Goal: Information Seeking & Learning: Learn about a topic

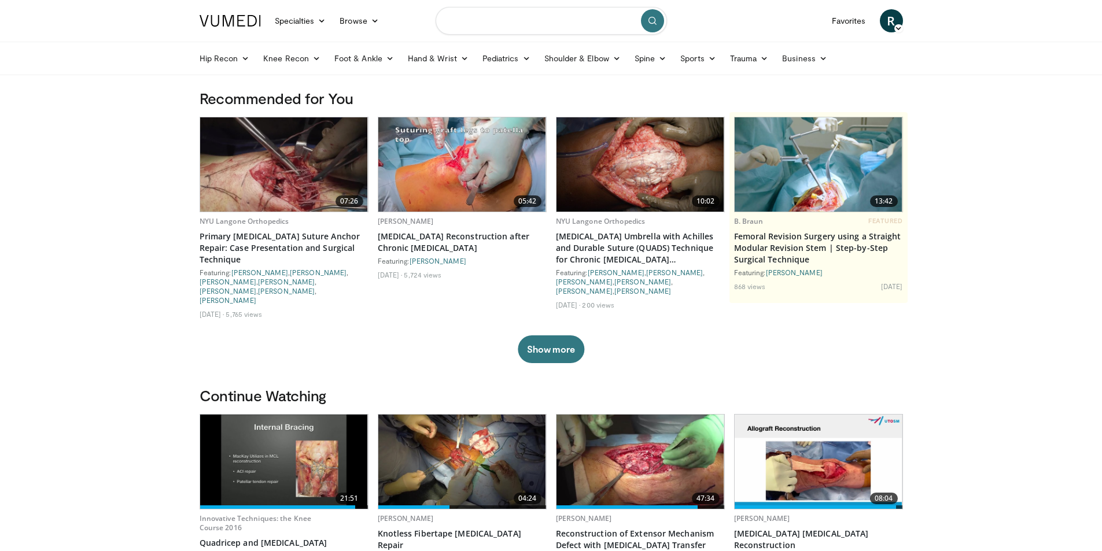
click at [552, 21] on input "Search topics, interventions" at bounding box center [550, 21] width 231 height 28
type input "**********"
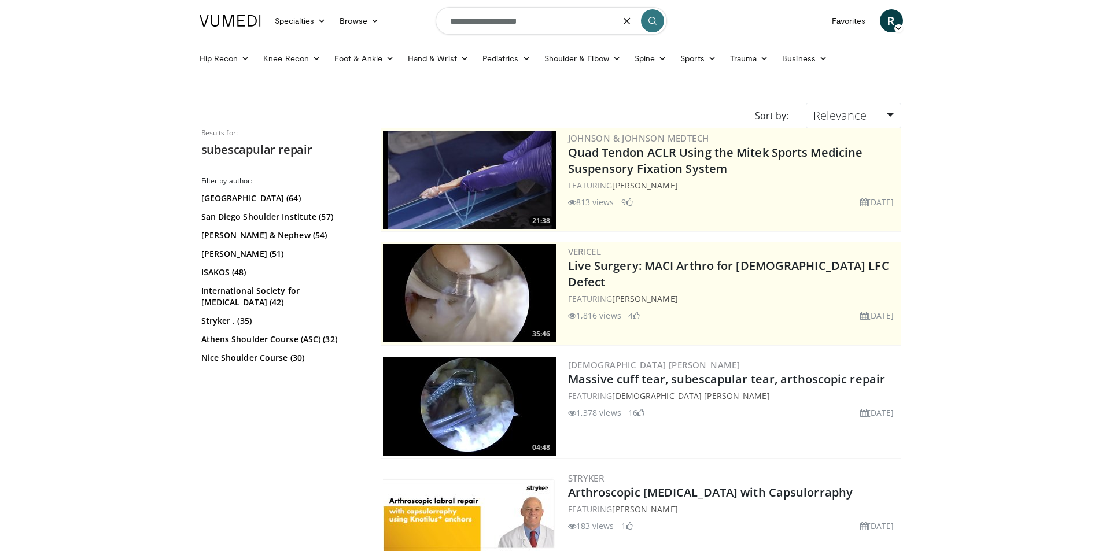
drag, startPoint x: 558, startPoint y: 27, endPoint x: 128, endPoint y: 14, distance: 429.8
click at [87, 5] on header "Specialties Adult & Family Medicine Allergy, Asthma, Immunology Anesthesiology …" at bounding box center [551, 37] width 1102 height 75
type input "**********"
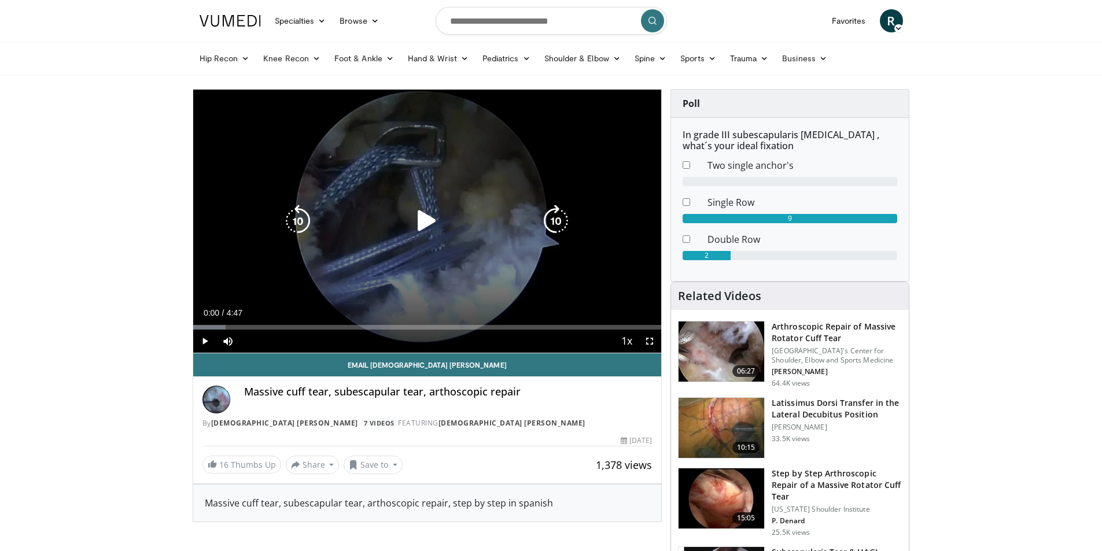
click at [428, 221] on icon "Video Player" at bounding box center [427, 221] width 32 height 32
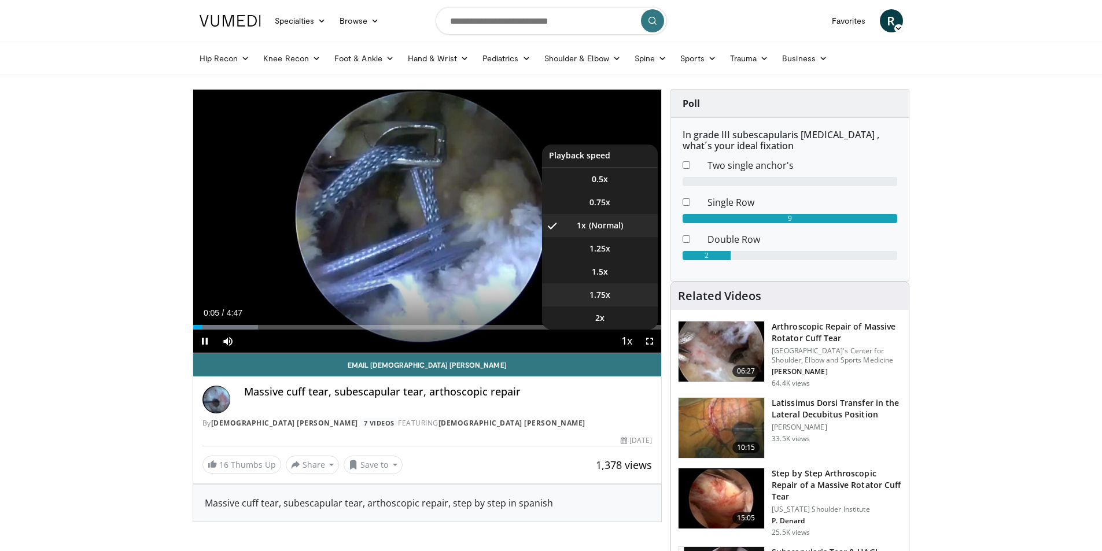
click at [604, 291] on span "1.75x" at bounding box center [599, 295] width 21 height 12
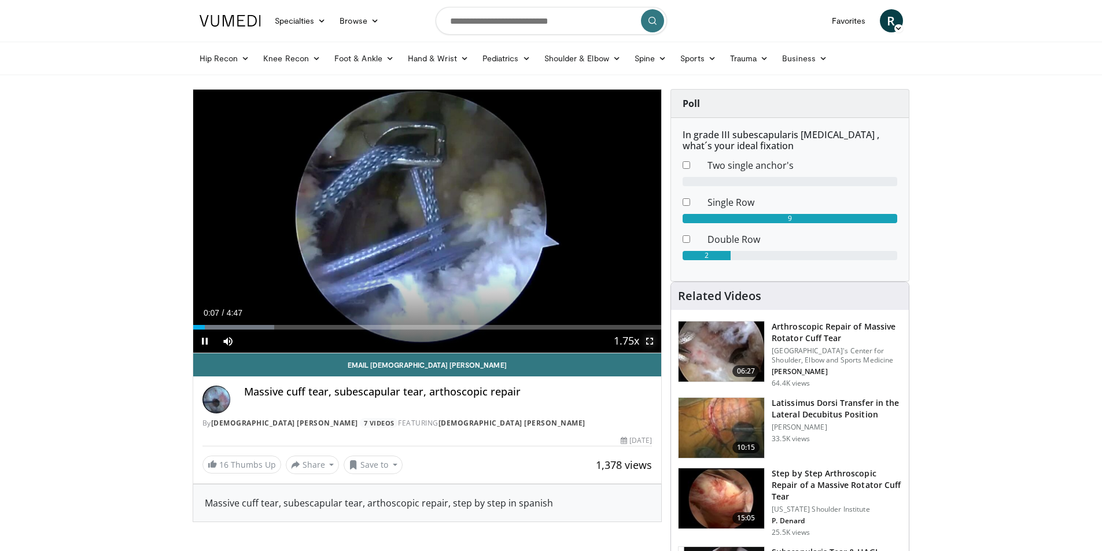
click at [647, 339] on span "Video Player" at bounding box center [649, 341] width 23 height 23
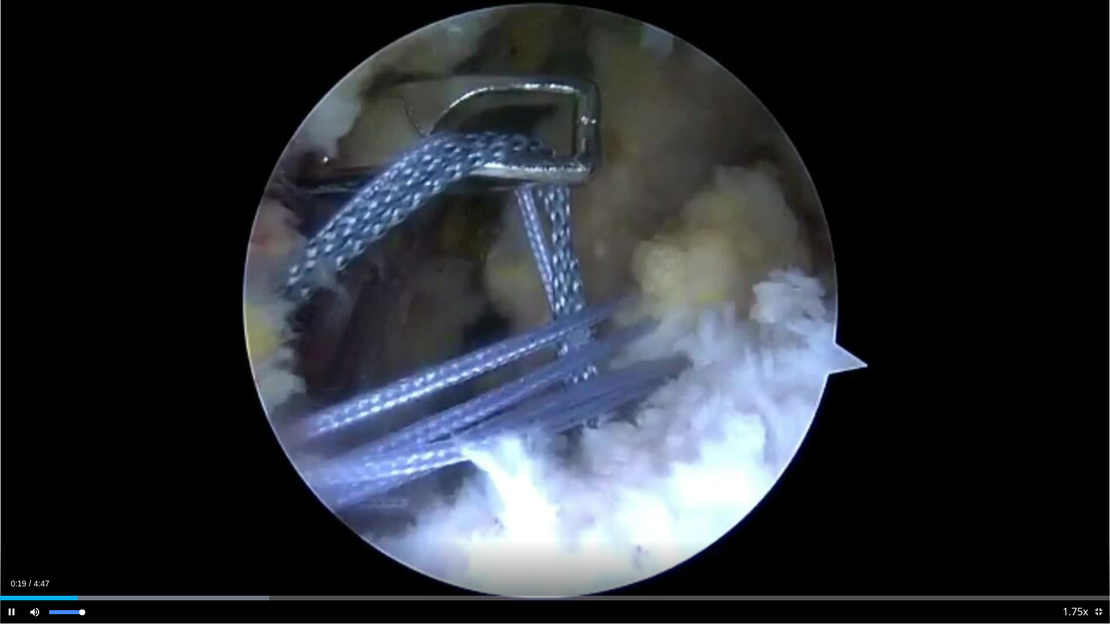
drag, startPoint x: 83, startPoint y: 610, endPoint x: 100, endPoint y: 612, distance: 17.4
click at [100, 550] on div "Mute 100%" at bounding box center [63, 612] width 81 height 23
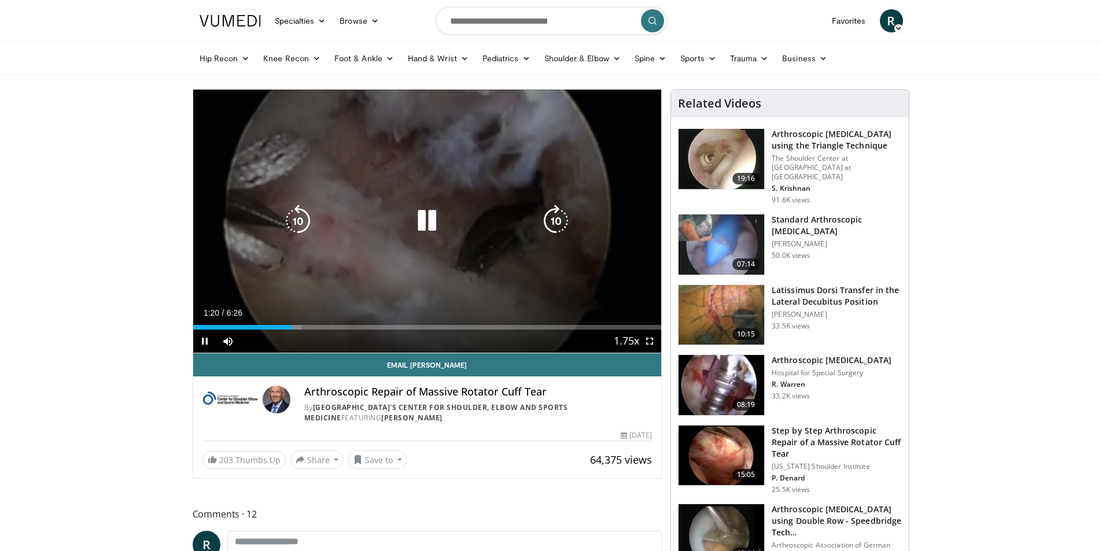
click at [426, 215] on icon "Video Player" at bounding box center [427, 221] width 32 height 32
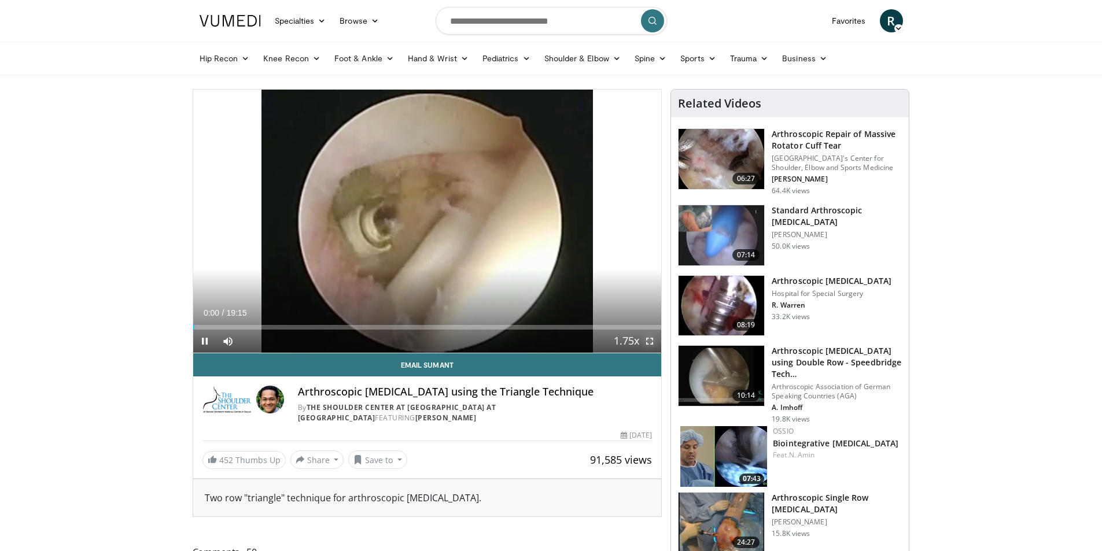
click at [648, 340] on span "Video Player" at bounding box center [649, 341] width 23 height 23
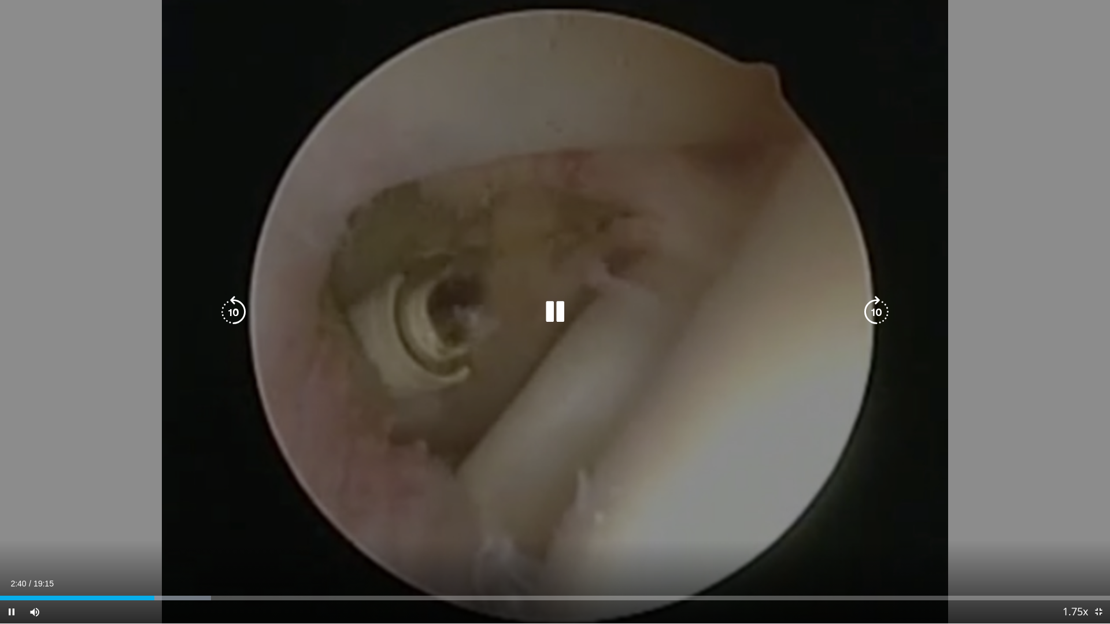
click at [559, 311] on icon "Video Player" at bounding box center [555, 312] width 32 height 32
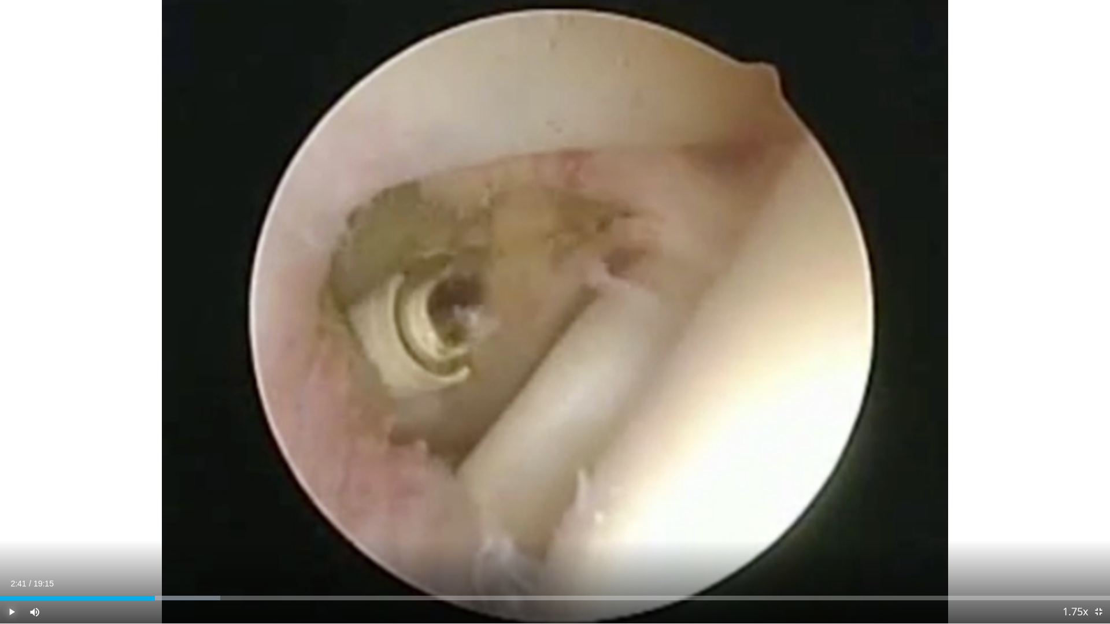
click at [7, 550] on span "Video Player" at bounding box center [11, 612] width 23 height 23
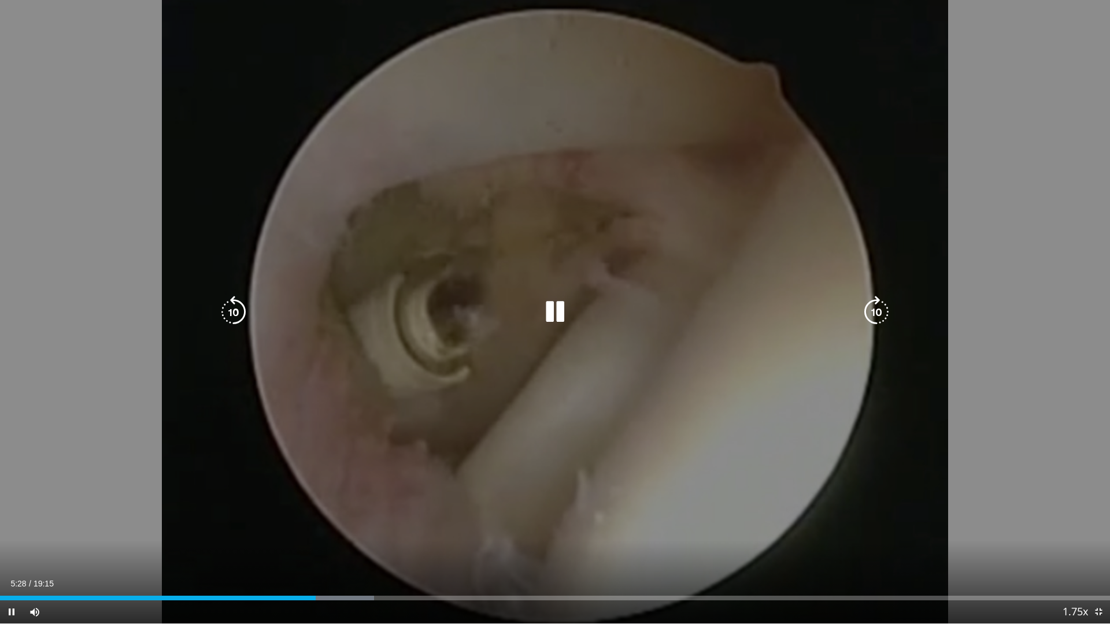
click at [547, 312] on icon "Video Player" at bounding box center [555, 312] width 32 height 32
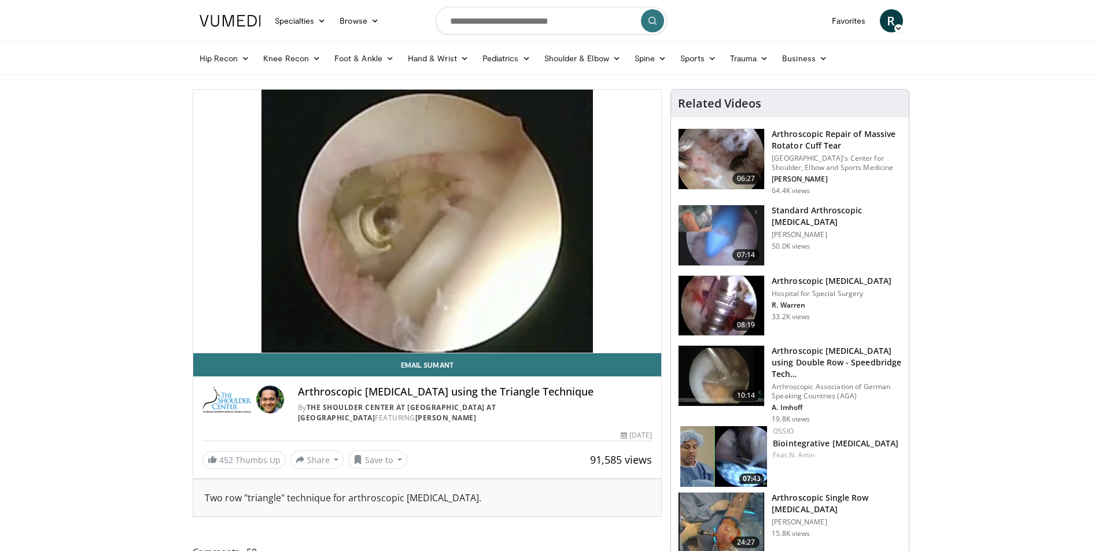
click at [719, 364] on img at bounding box center [721, 376] width 86 height 60
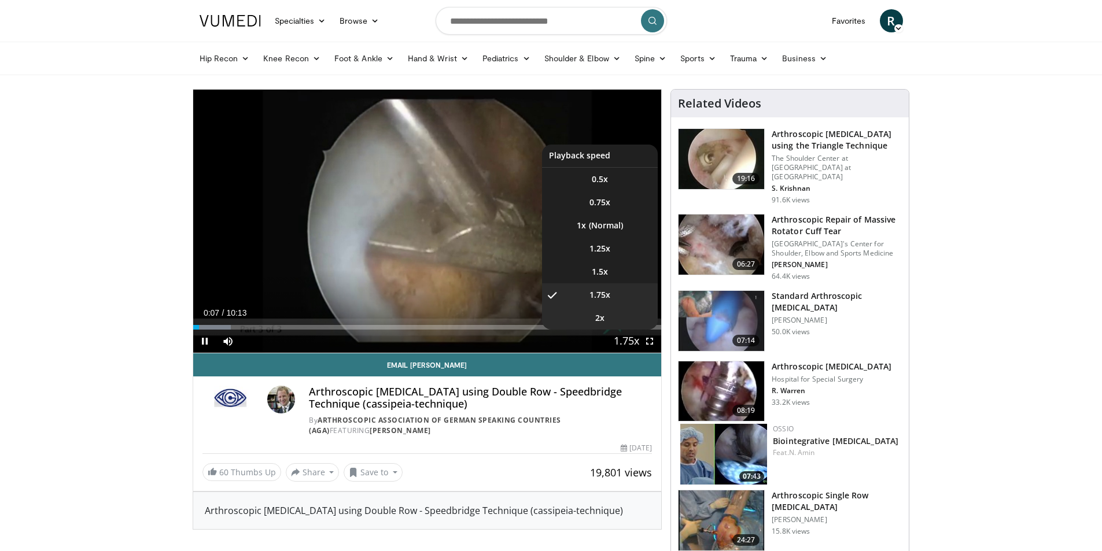
click at [604, 317] on span "2x" at bounding box center [599, 318] width 9 height 12
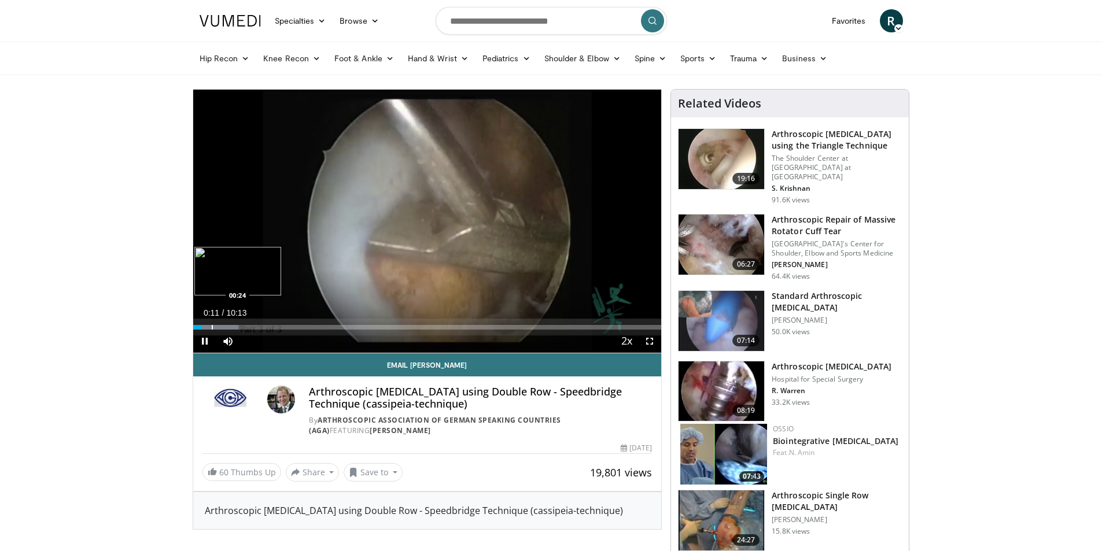
click at [212, 328] on div "Progress Bar" at bounding box center [212, 327] width 1 height 5
click at [239, 328] on div "Progress Bar" at bounding box center [239, 327] width 1 height 5
click at [267, 326] on div "10 seconds Tap to unmute" at bounding box center [427, 221] width 468 height 263
click at [266, 328] on div "Progress Bar" at bounding box center [266, 327] width 1 height 5
click at [202, 346] on span "Video Player" at bounding box center [204, 341] width 23 height 23
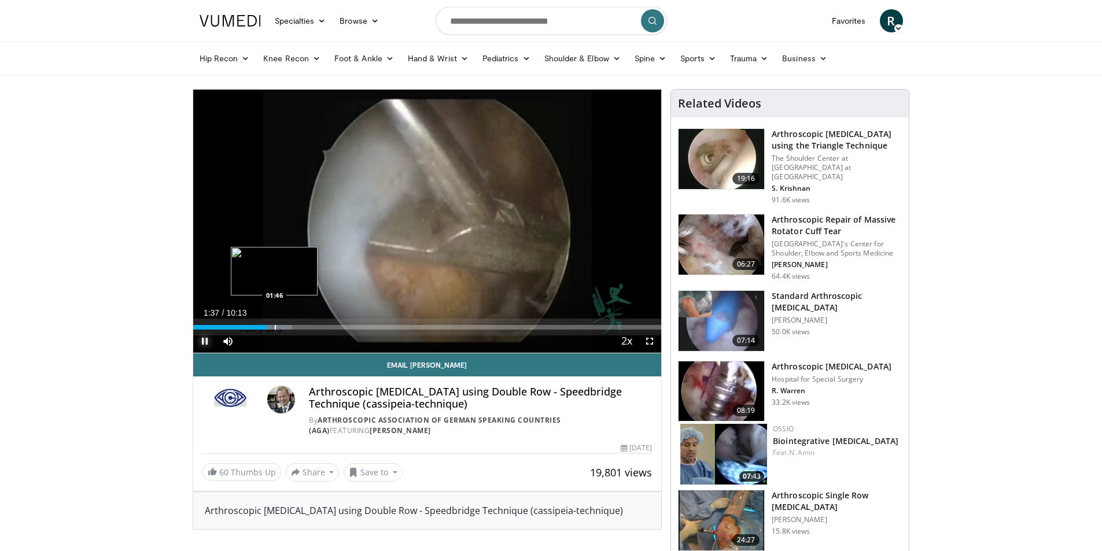
click at [280, 327] on div "Loaded : 21.18% 01:37 01:46" at bounding box center [427, 327] width 468 height 5
click at [305, 326] on div "Progress Bar" at bounding box center [305, 327] width 1 height 5
click at [337, 326] on div "Loaded : 24.44% 02:26 03:03" at bounding box center [427, 327] width 468 height 5
click at [657, 345] on span "Video Player" at bounding box center [649, 341] width 23 height 23
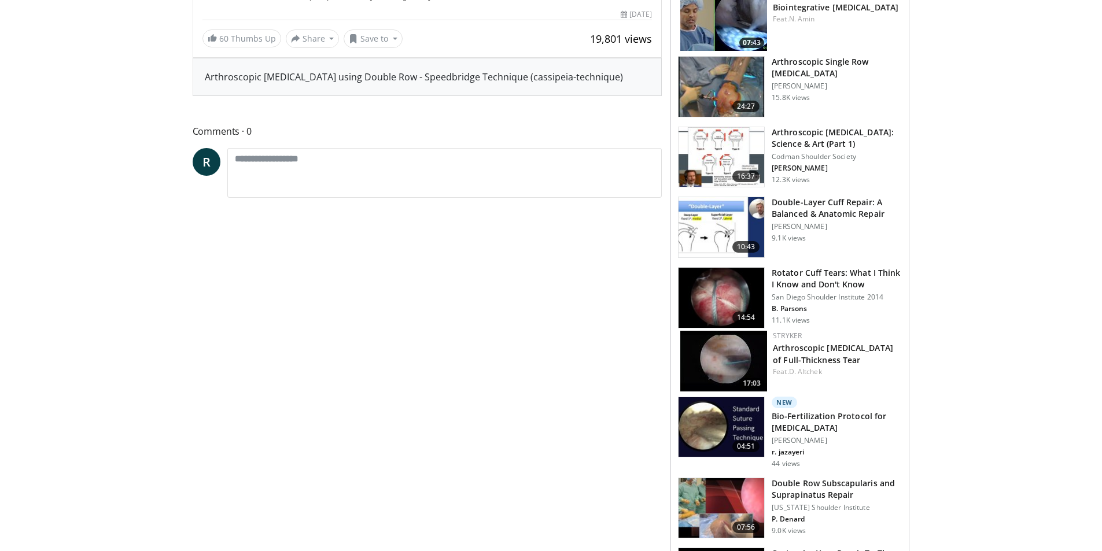
scroll to position [463, 0]
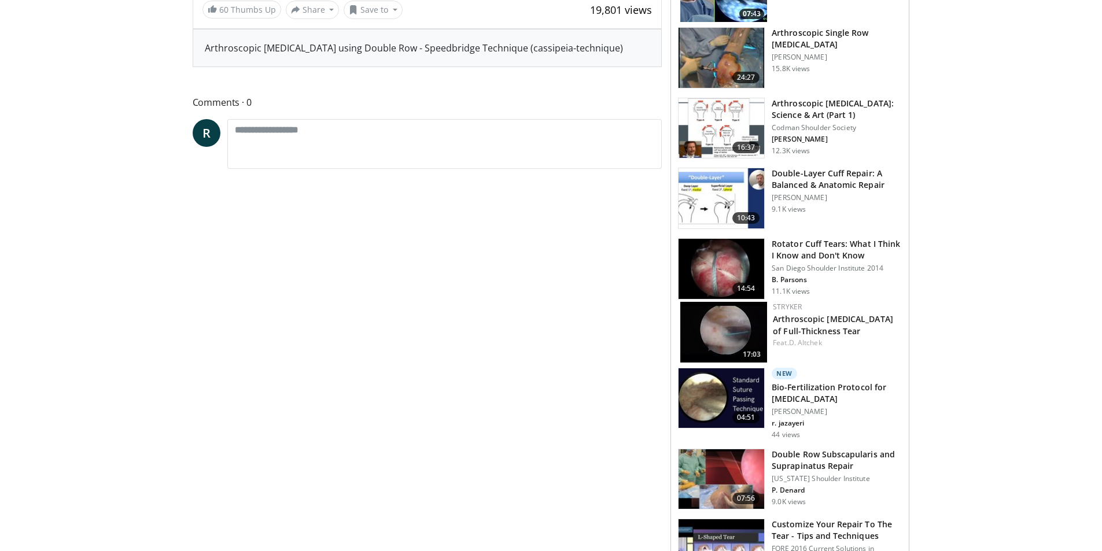
click at [716, 459] on img at bounding box center [721, 479] width 86 height 60
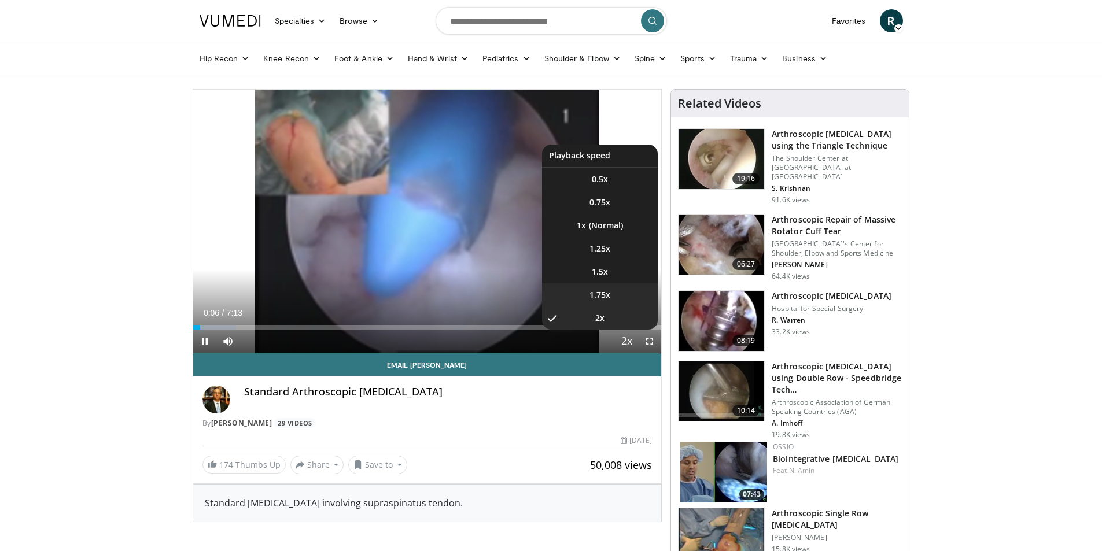
click at [608, 301] on li "1.75x" at bounding box center [600, 294] width 116 height 23
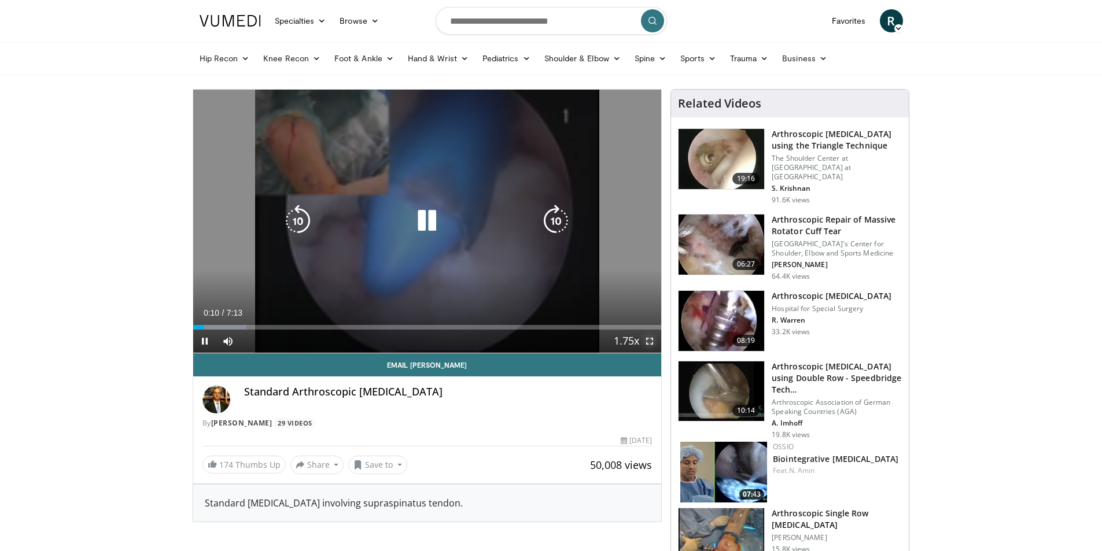
click at [650, 340] on span "Video Player" at bounding box center [649, 341] width 23 height 23
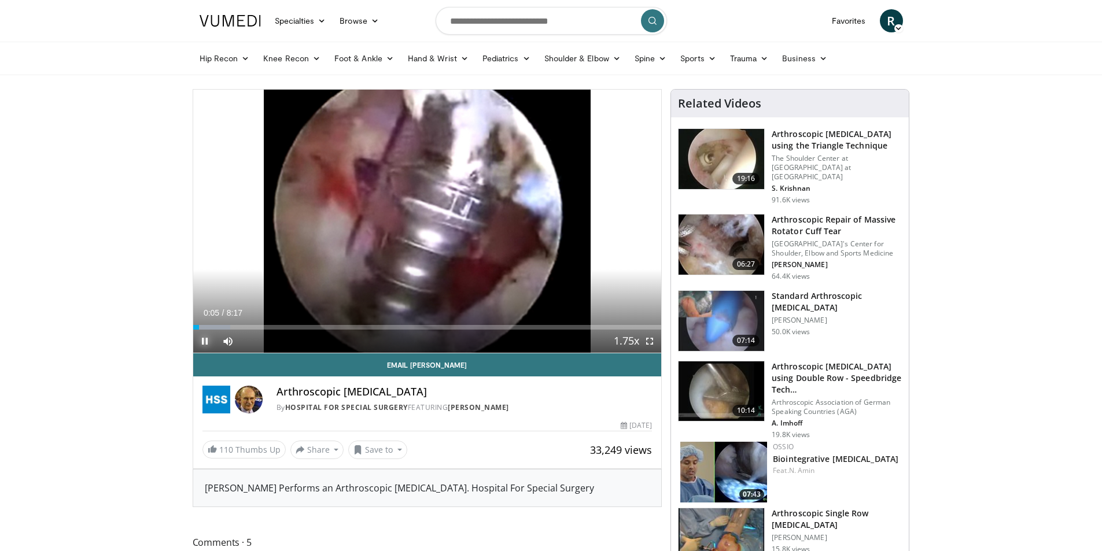
click at [201, 337] on span "Video Player" at bounding box center [204, 341] width 23 height 23
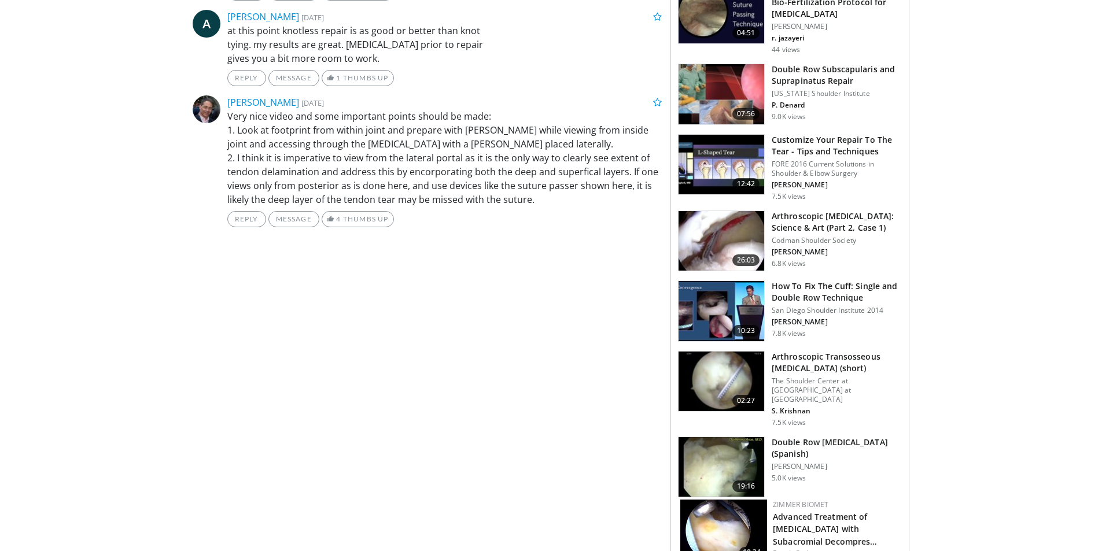
scroll to position [851, 0]
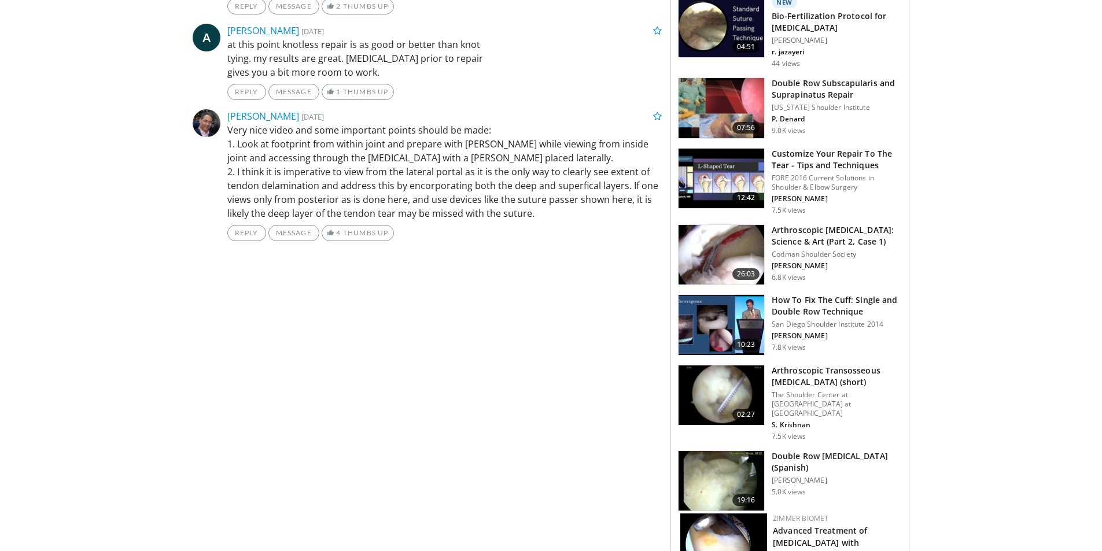
click at [715, 166] on img at bounding box center [721, 179] width 86 height 60
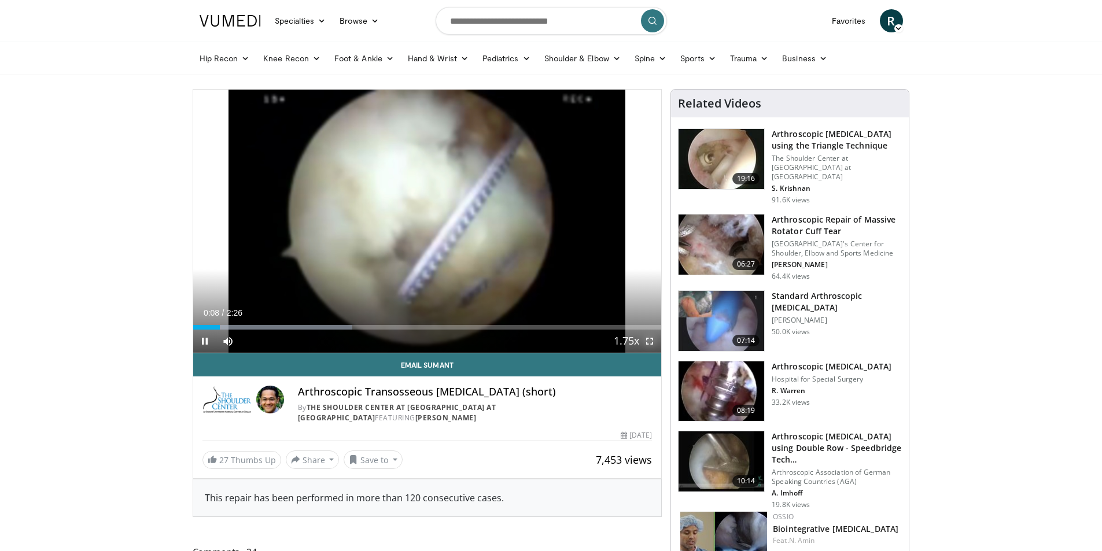
click at [649, 337] on span "Video Player" at bounding box center [649, 341] width 23 height 23
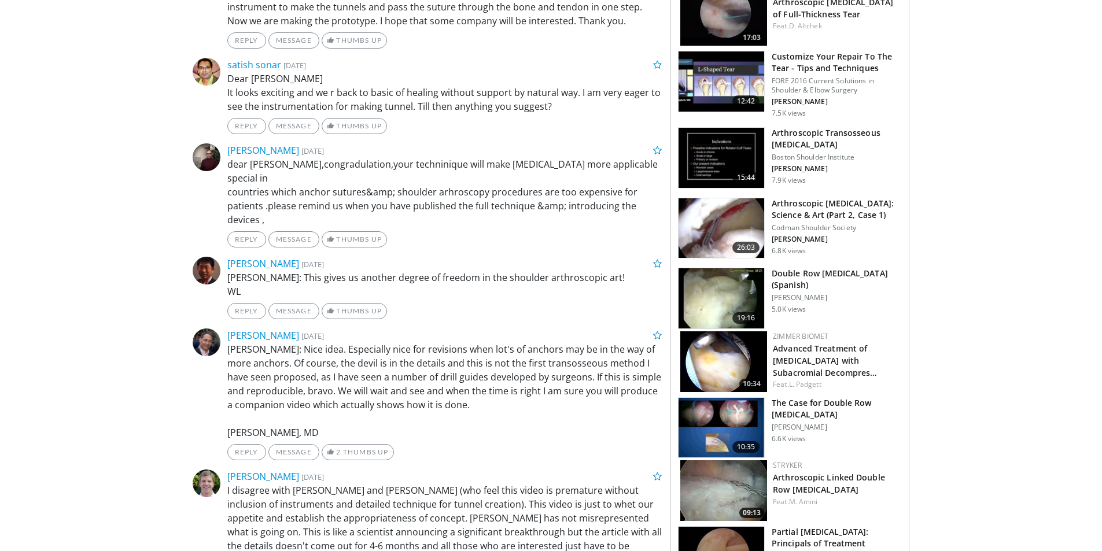
scroll to position [810, 0]
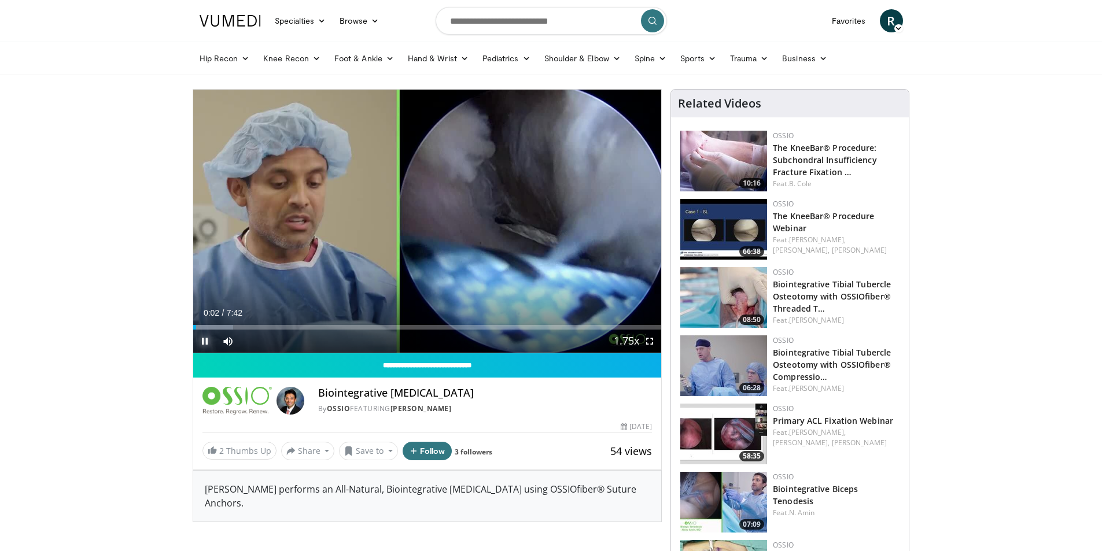
click at [205, 334] on span "Video Player" at bounding box center [204, 341] width 23 height 23
click at [567, 19] on input "Search topics, interventions" at bounding box center [550, 21] width 231 height 28
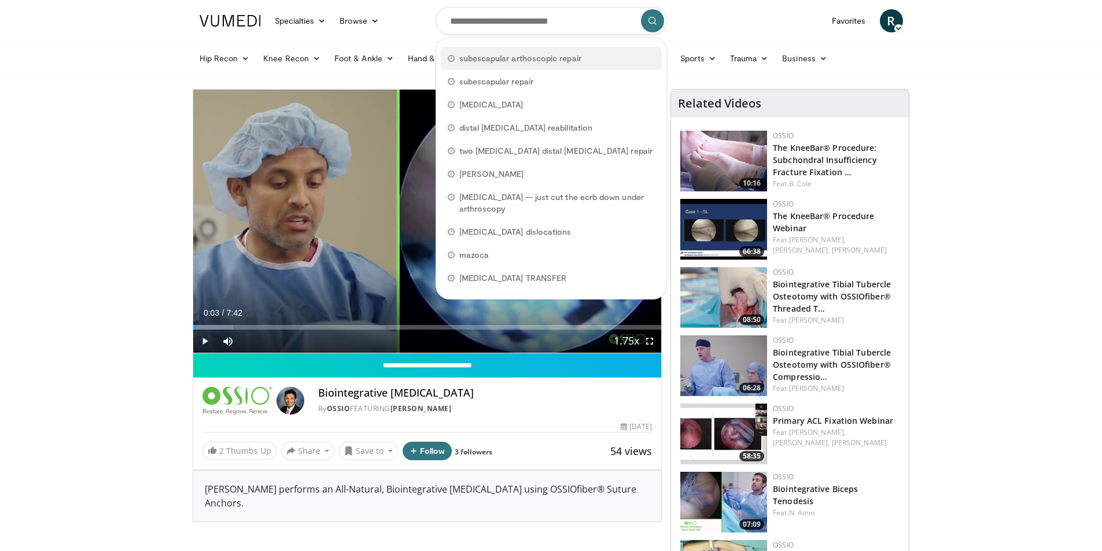
click at [552, 56] on span "subescapular arthoscopic repair" at bounding box center [520, 59] width 122 height 12
type input "**********"
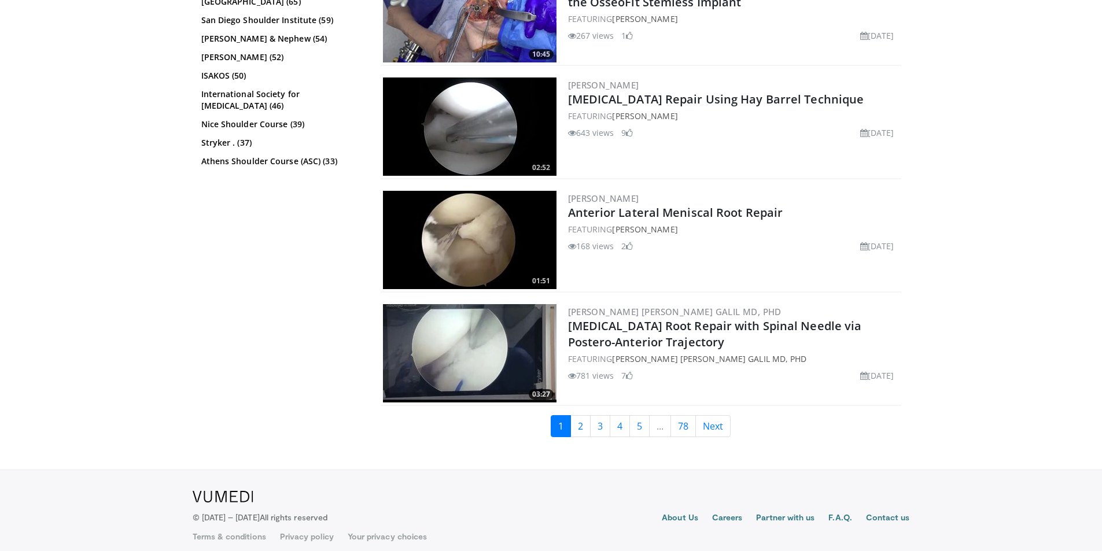
scroll to position [2775, 0]
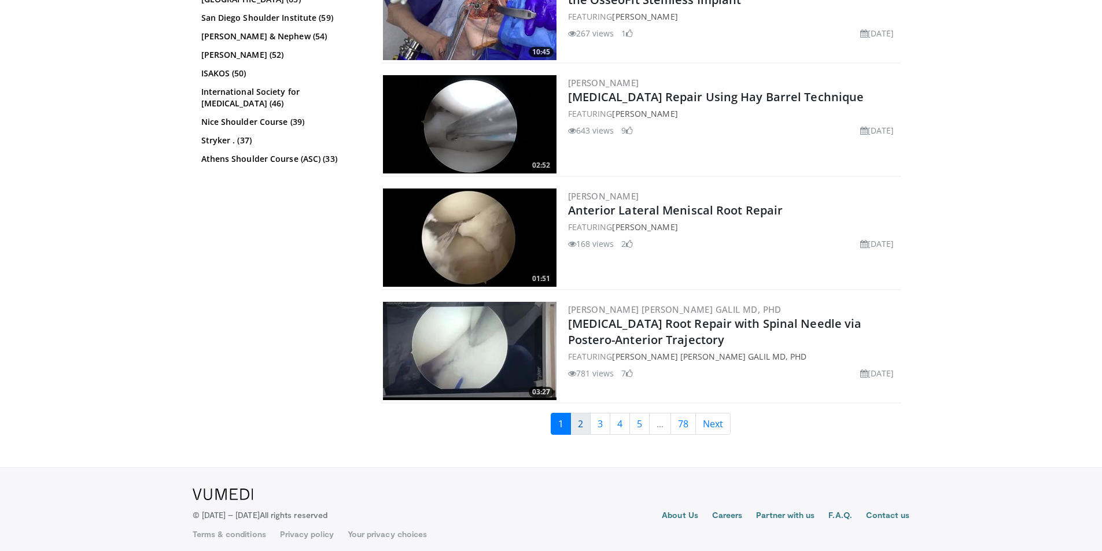
click at [573, 427] on link "2" at bounding box center [580, 424] width 20 height 22
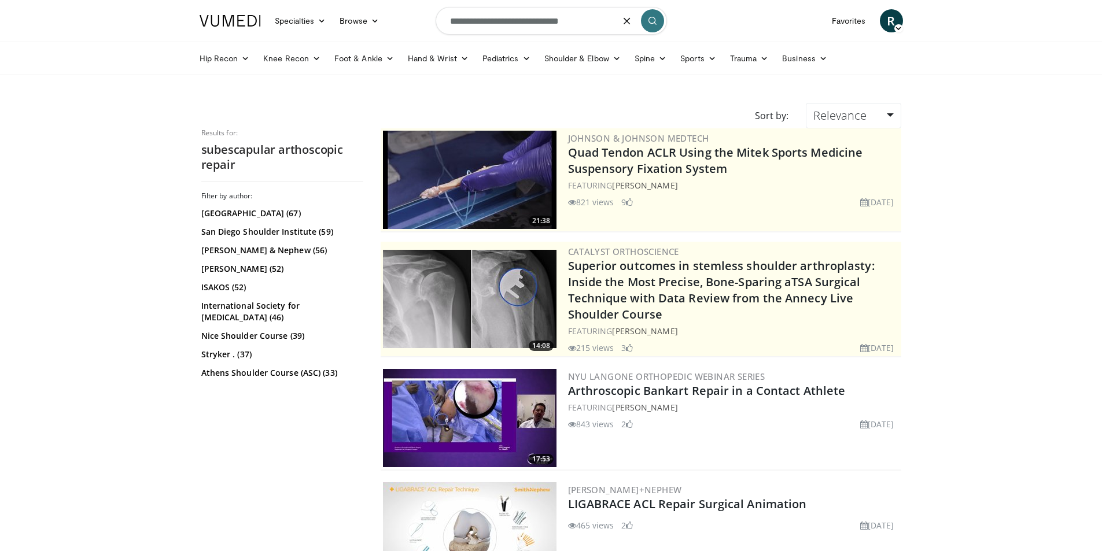
drag, startPoint x: 559, startPoint y: 20, endPoint x: 504, endPoint y: 21, distance: 54.9
click at [504, 21] on input "**********" at bounding box center [550, 21] width 231 height 28
type input "**********"
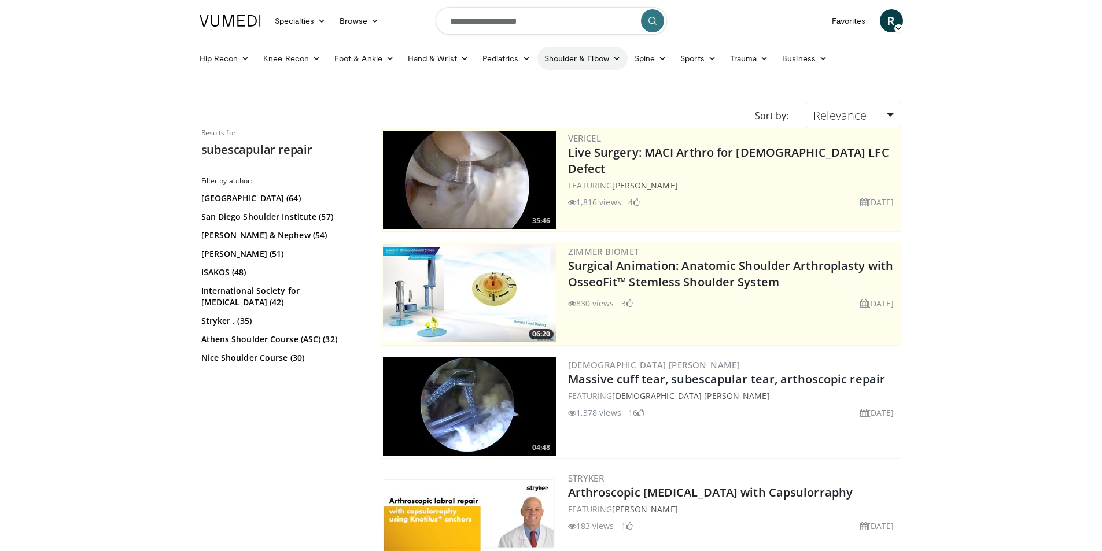
click at [579, 60] on link "Shoulder & Elbow" at bounding box center [582, 58] width 90 height 23
click at [550, 103] on link "Shoulder" at bounding box center [558, 104] width 138 height 19
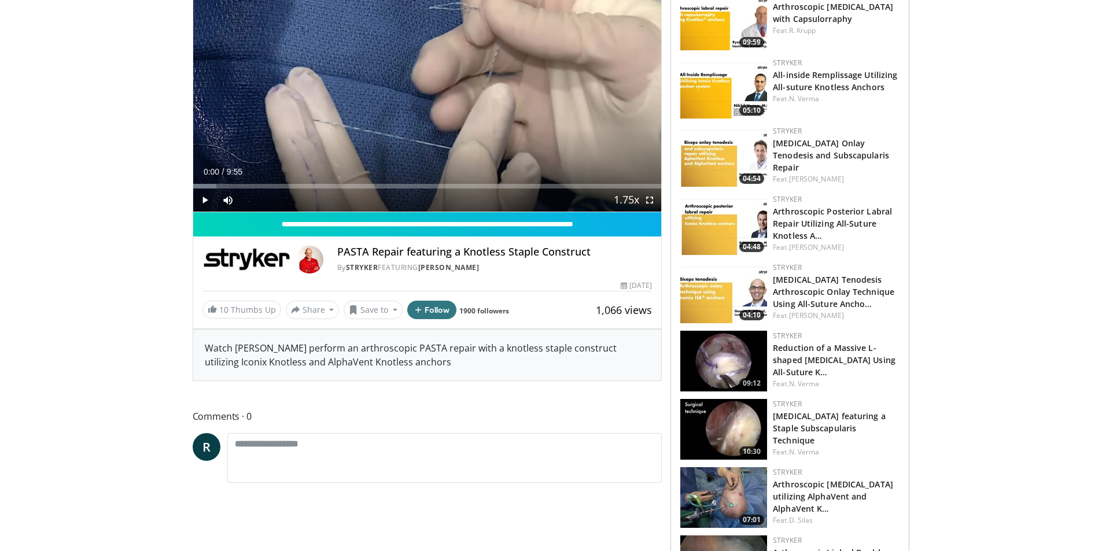
scroll to position [173, 0]
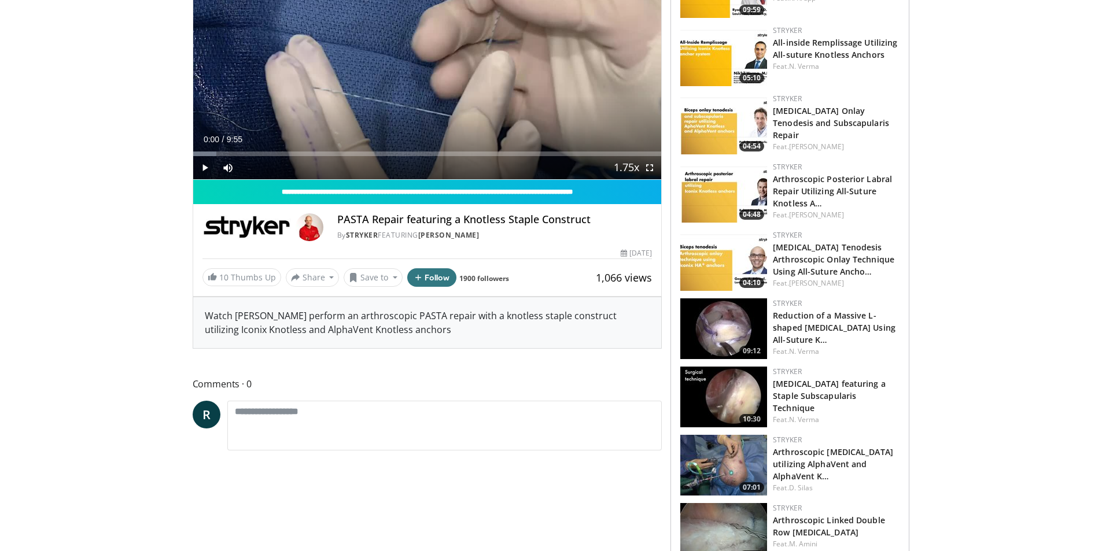
click at [742, 394] on img at bounding box center [723, 397] width 87 height 61
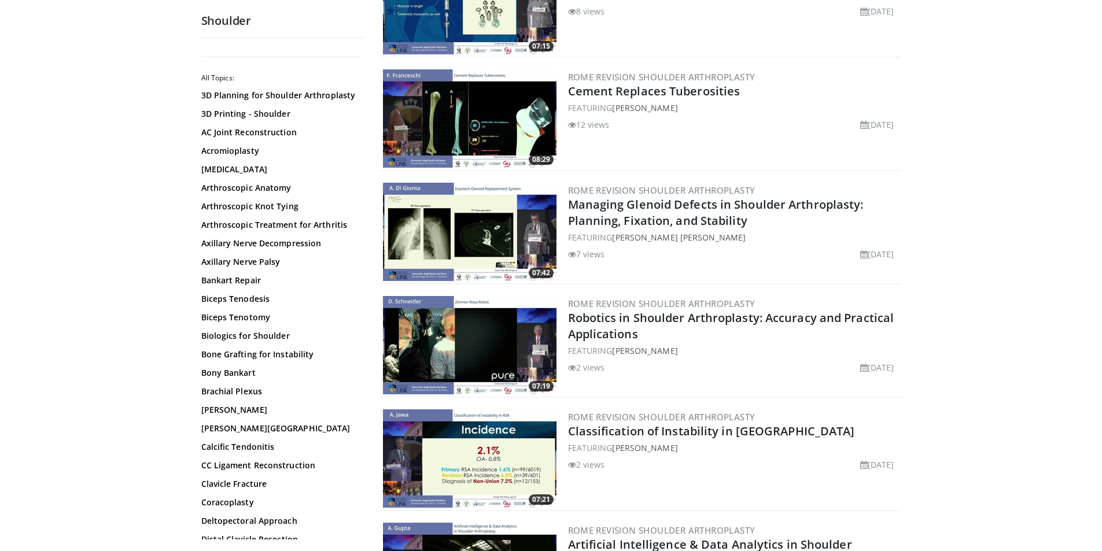
scroll to position [1272, 0]
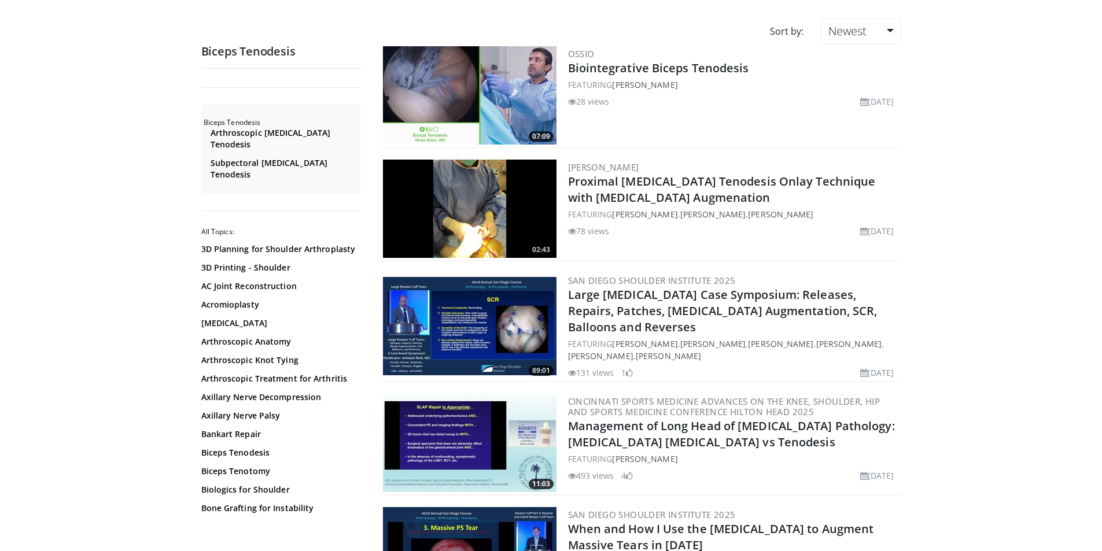
scroll to position [58, 0]
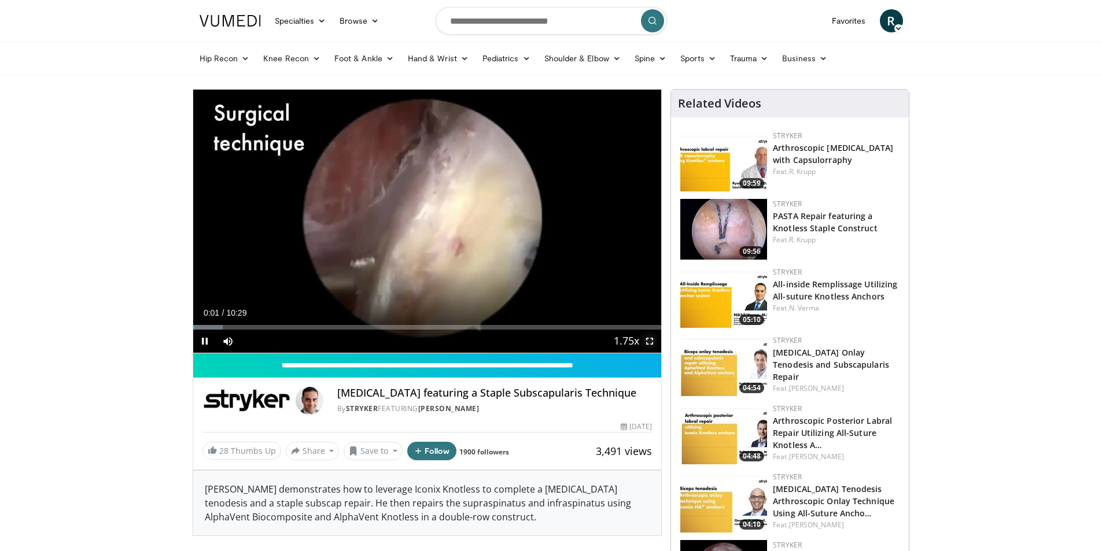
click at [650, 344] on span "Video Player" at bounding box center [649, 341] width 23 height 23
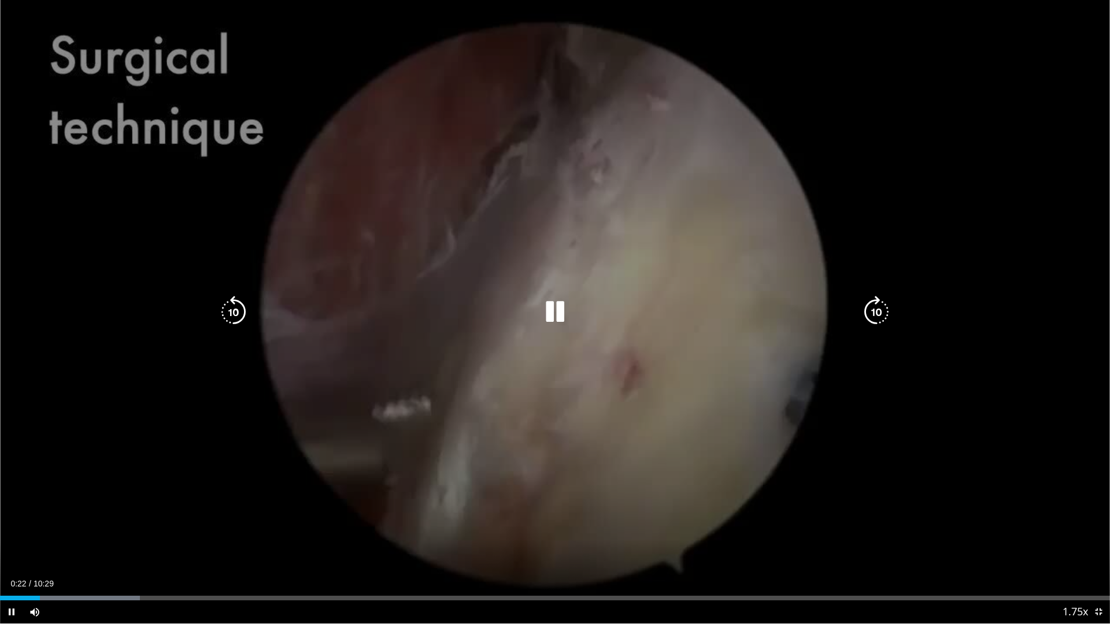
click at [935, 241] on div "10 seconds Tap to unmute" at bounding box center [555, 312] width 1110 height 624
click at [855, 230] on div "10 seconds Tap to unmute" at bounding box center [555, 312] width 1110 height 624
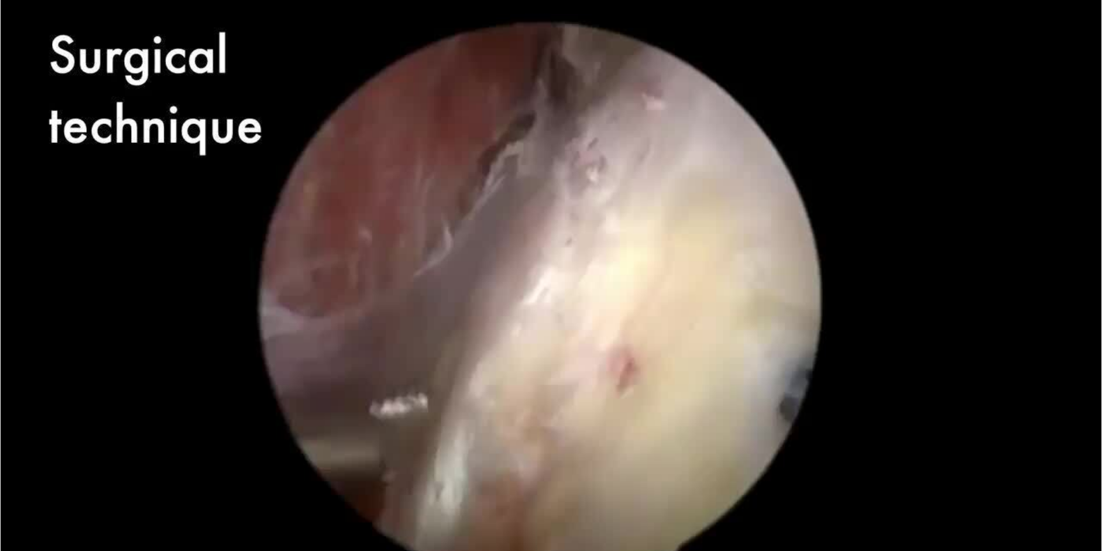
scroll to position [405, 0]
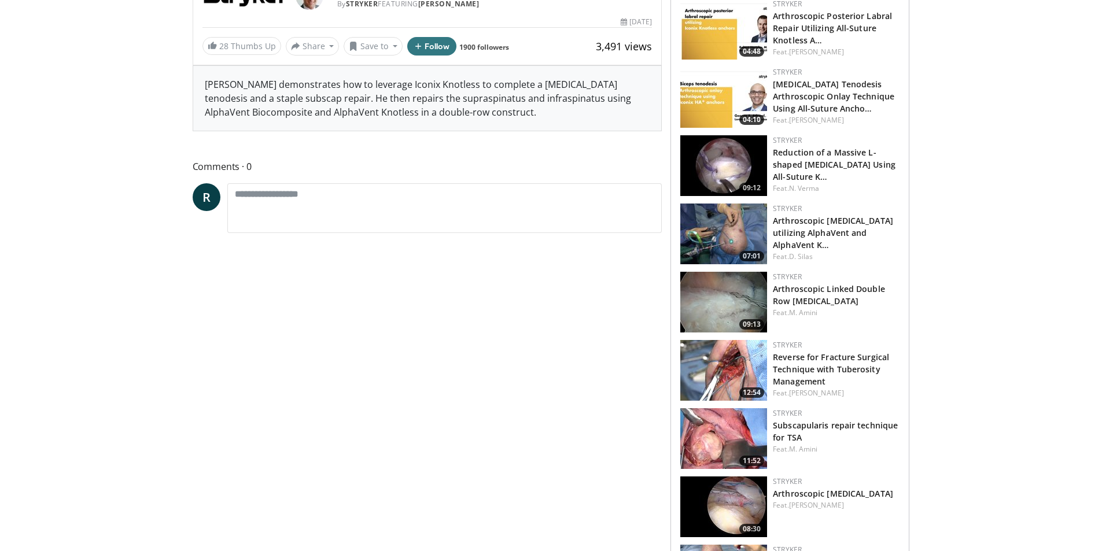
click at [711, 439] on img at bounding box center [723, 438] width 87 height 61
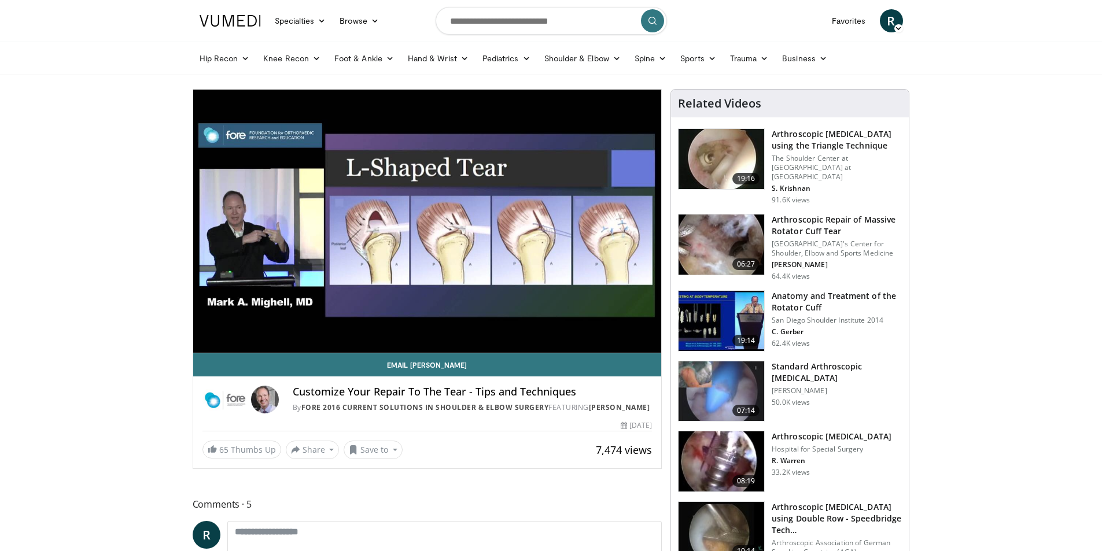
click at [651, 343] on video-js "**********" at bounding box center [427, 222] width 468 height 264
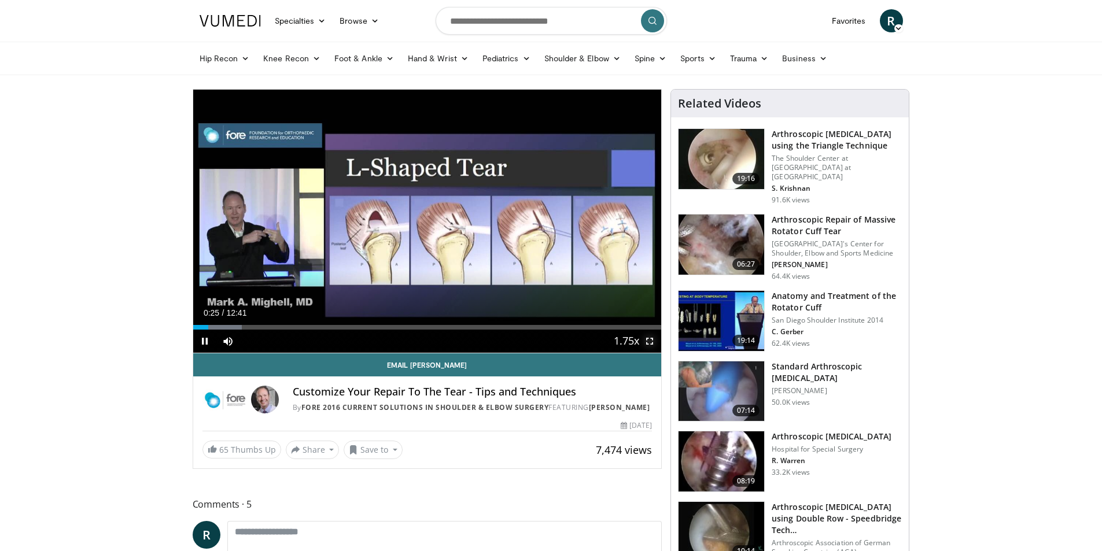
click at [648, 341] on span "Video Player" at bounding box center [649, 341] width 23 height 23
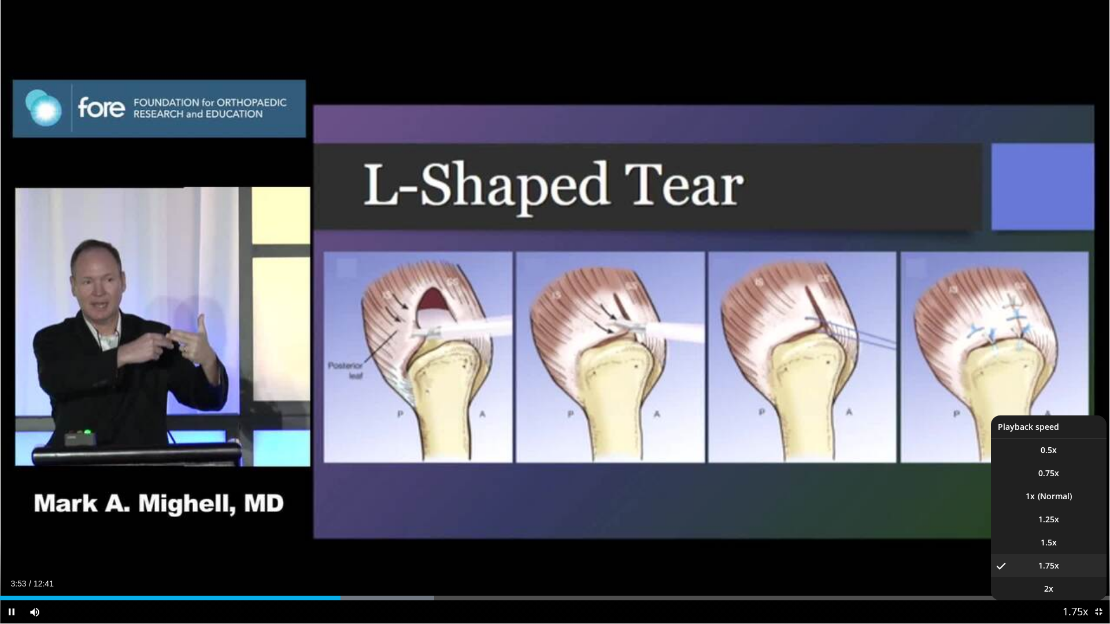
click at [1078, 550] on span "Video Player" at bounding box center [1075, 612] width 16 height 23
click at [1051, 542] on span "1.5x" at bounding box center [1049, 543] width 16 height 12
click at [1052, 522] on span "1.25x" at bounding box center [1048, 520] width 21 height 12
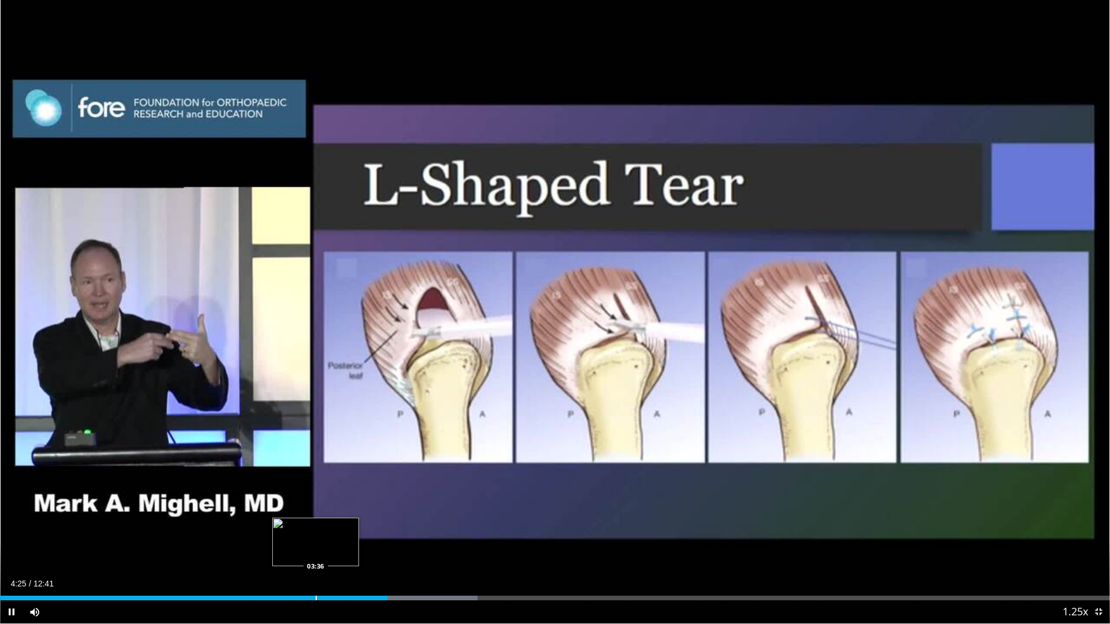
click at [316, 550] on div "Progress Bar" at bounding box center [316, 598] width 1 height 5
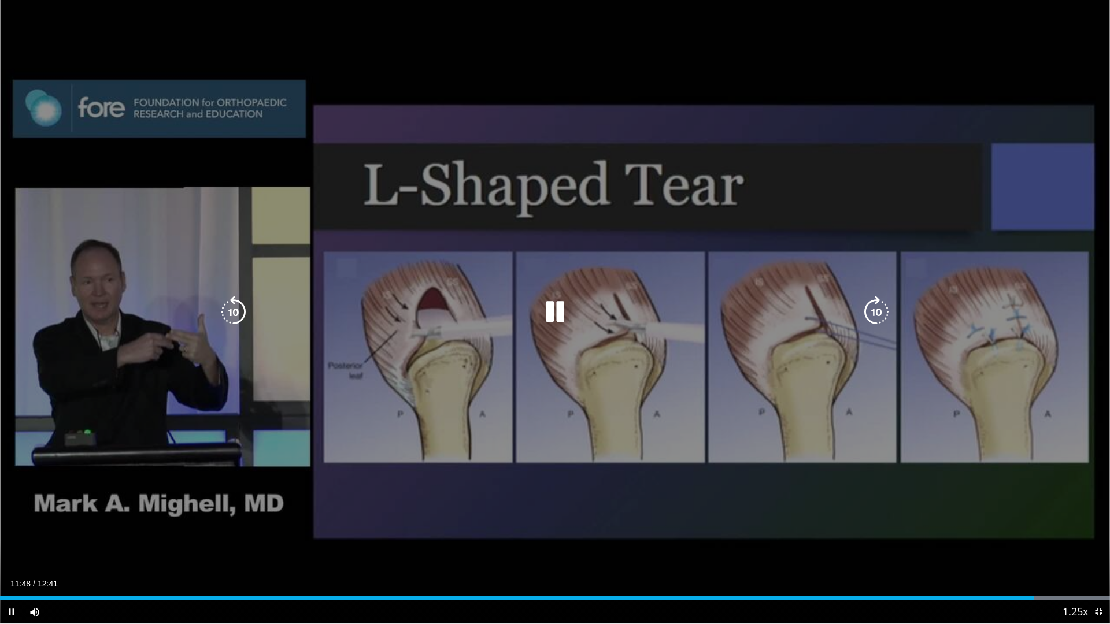
click at [716, 181] on div "10 seconds Tap to unmute" at bounding box center [555, 312] width 1110 height 624
click at [697, 173] on div "10 seconds Tap to unmute" at bounding box center [555, 312] width 1110 height 624
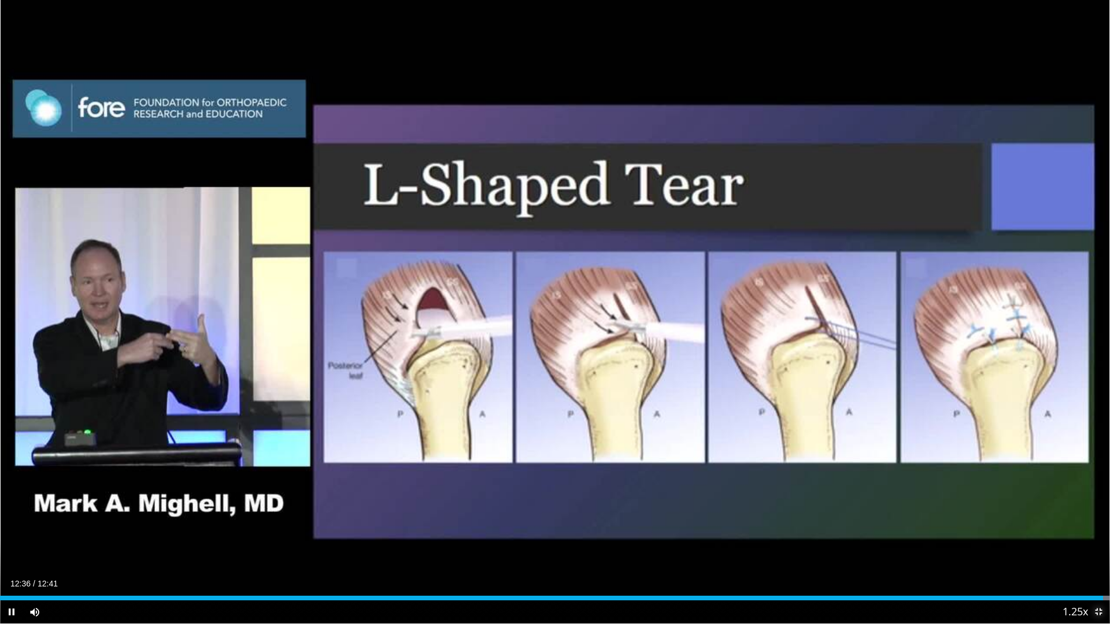
click at [1092, 550] on span "Video Player" at bounding box center [1098, 612] width 23 height 23
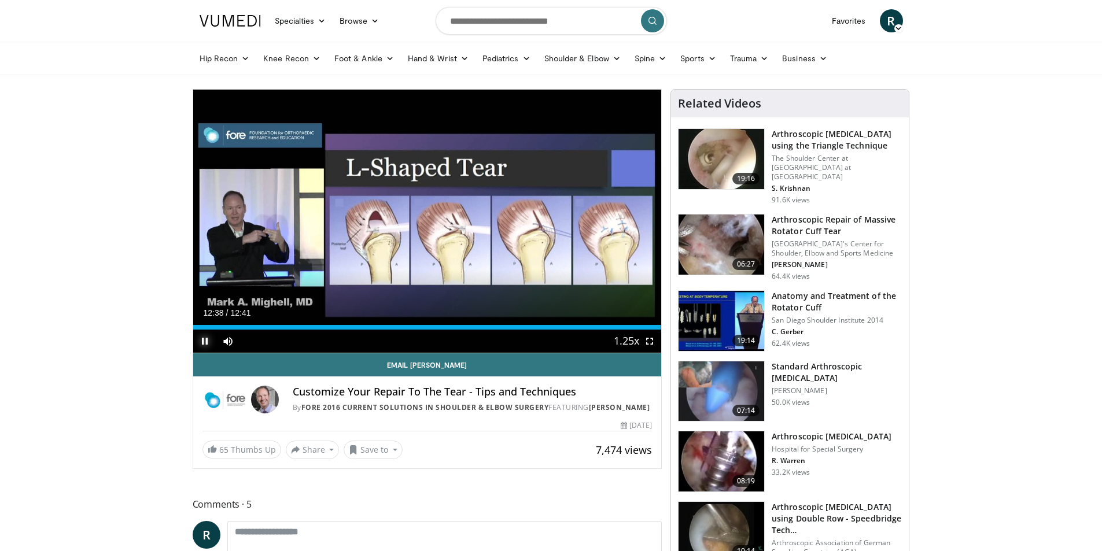
click at [206, 339] on span "Video Player" at bounding box center [204, 341] width 23 height 23
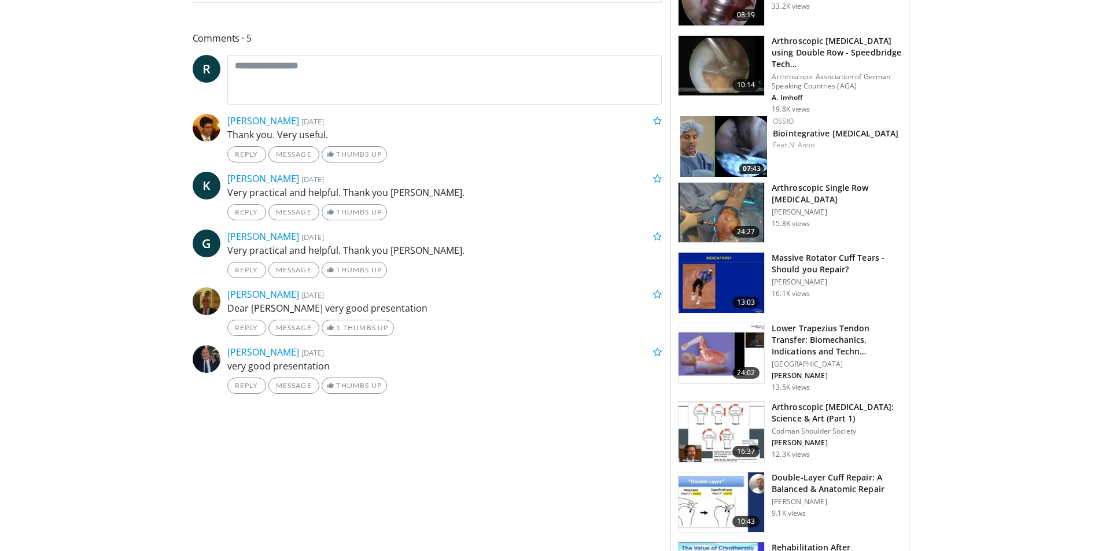
scroll to position [463, 0]
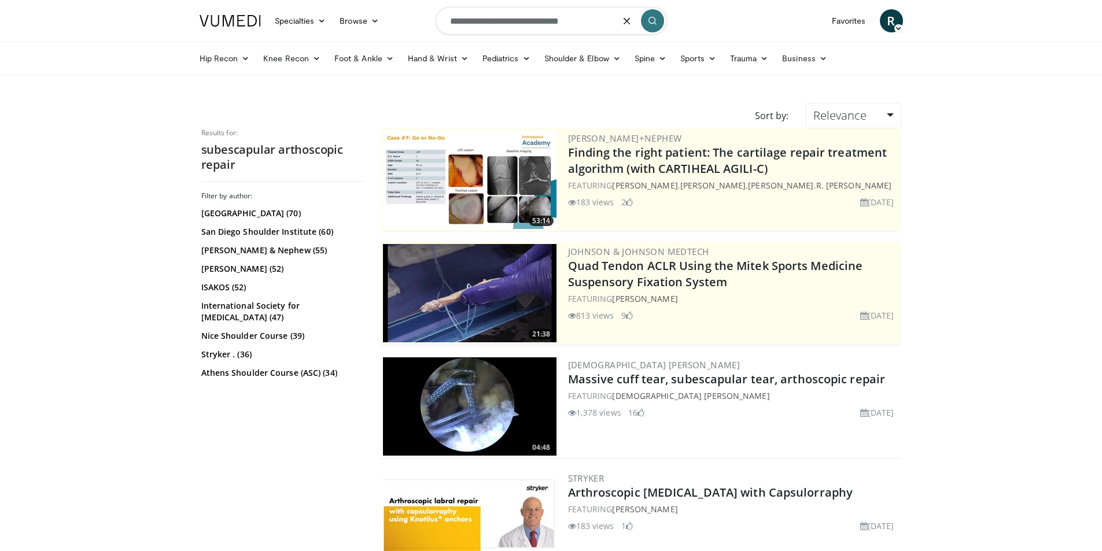
drag, startPoint x: 603, startPoint y: 19, endPoint x: 253, endPoint y: -27, distance: 352.7
click at [253, 0] on html "Specialties Adult & Family Medicine Allergy, [MEDICAL_DATA], Immunology Anesthe…" at bounding box center [551, 275] width 1102 height 551
type input "**********"
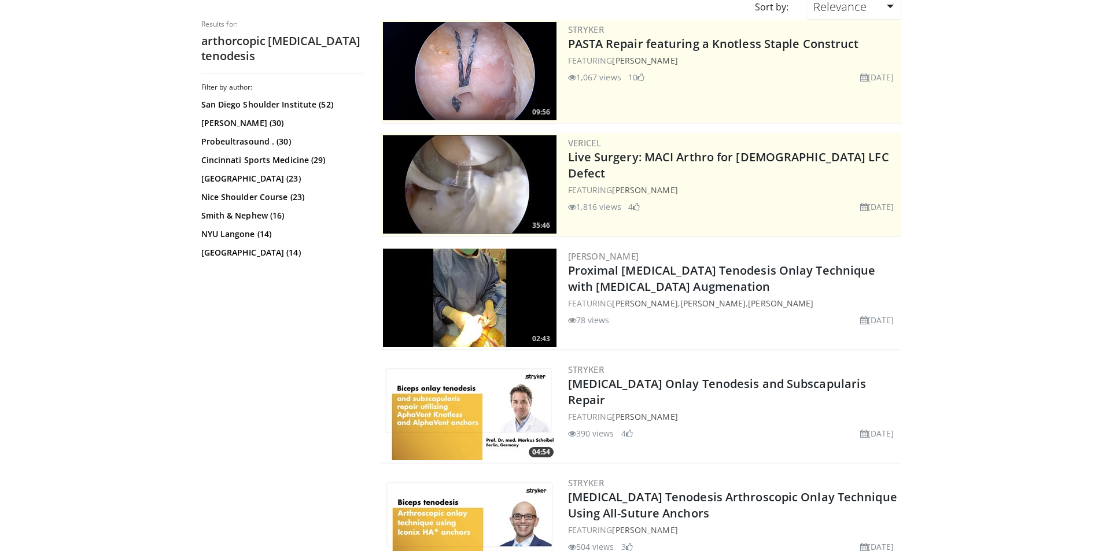
scroll to position [116, 0]
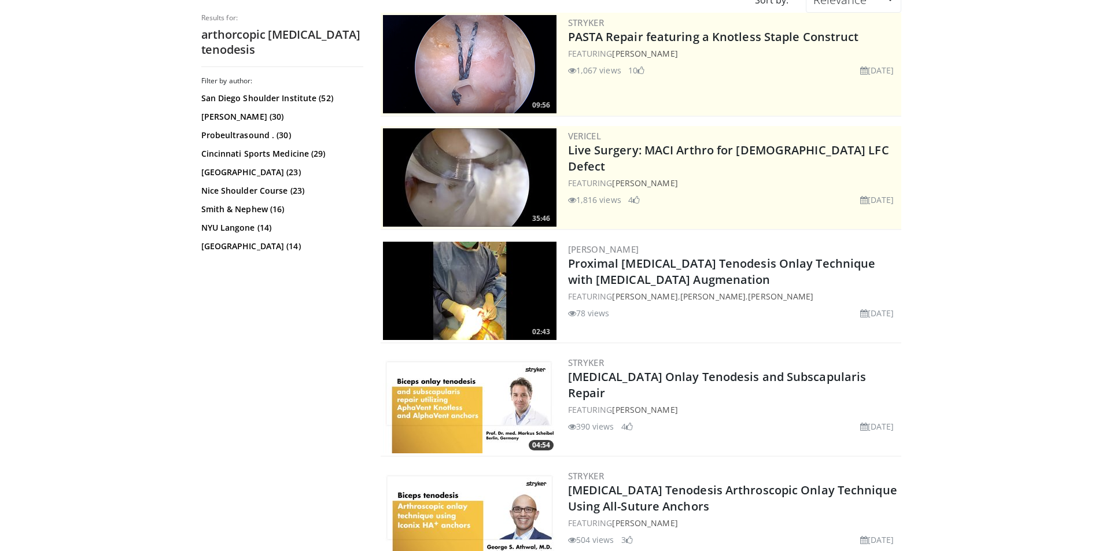
drag, startPoint x: 504, startPoint y: 284, endPoint x: 332, endPoint y: 349, distance: 183.5
click at [332, 349] on div "Filter by author: San Diego Shoulder Institute (52) Scott Weiss (30) Probeultra…" at bounding box center [282, 265] width 162 height 379
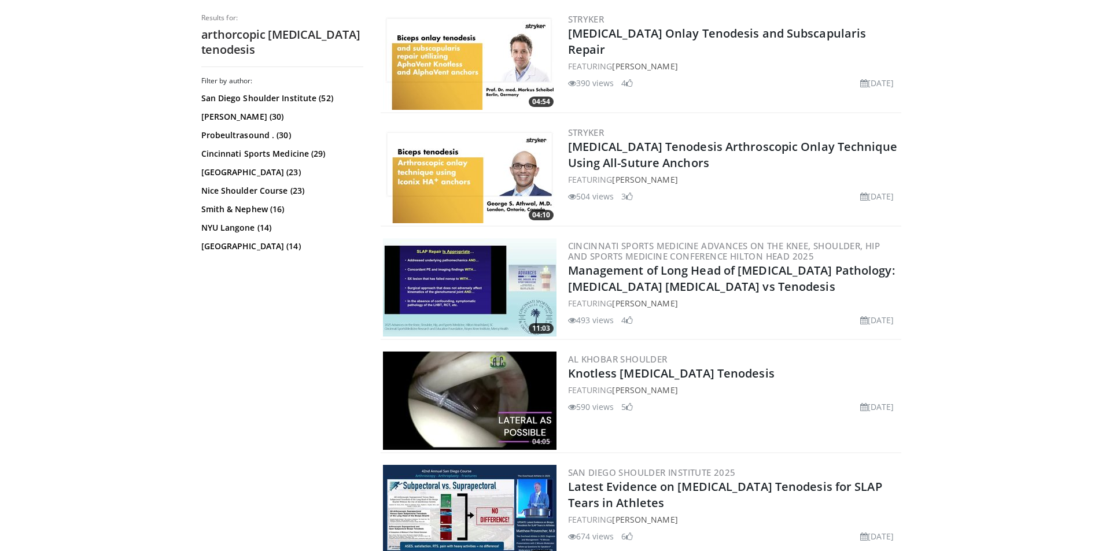
scroll to position [463, 0]
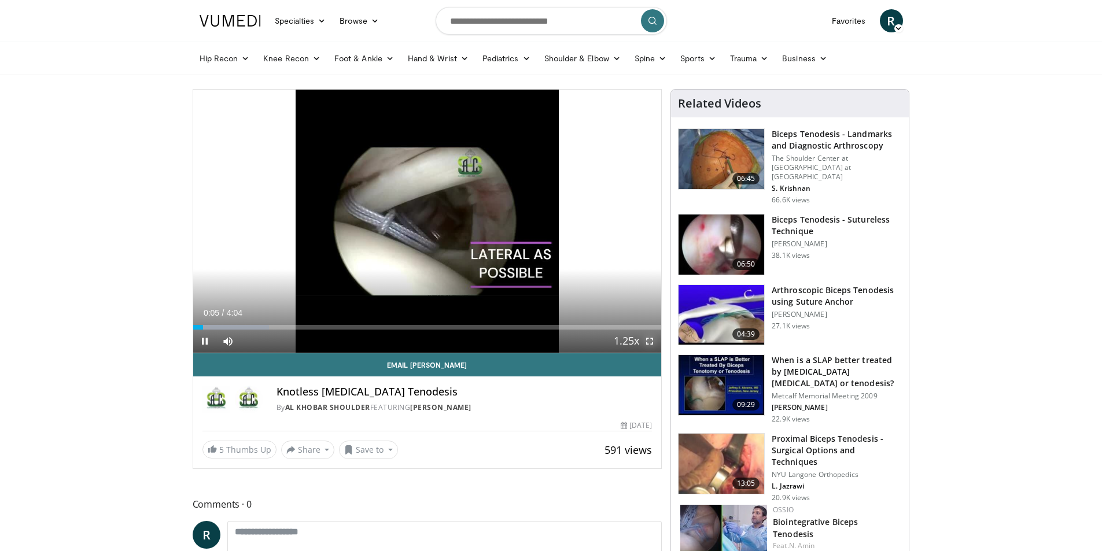
click at [649, 347] on span "Video Player" at bounding box center [649, 341] width 23 height 23
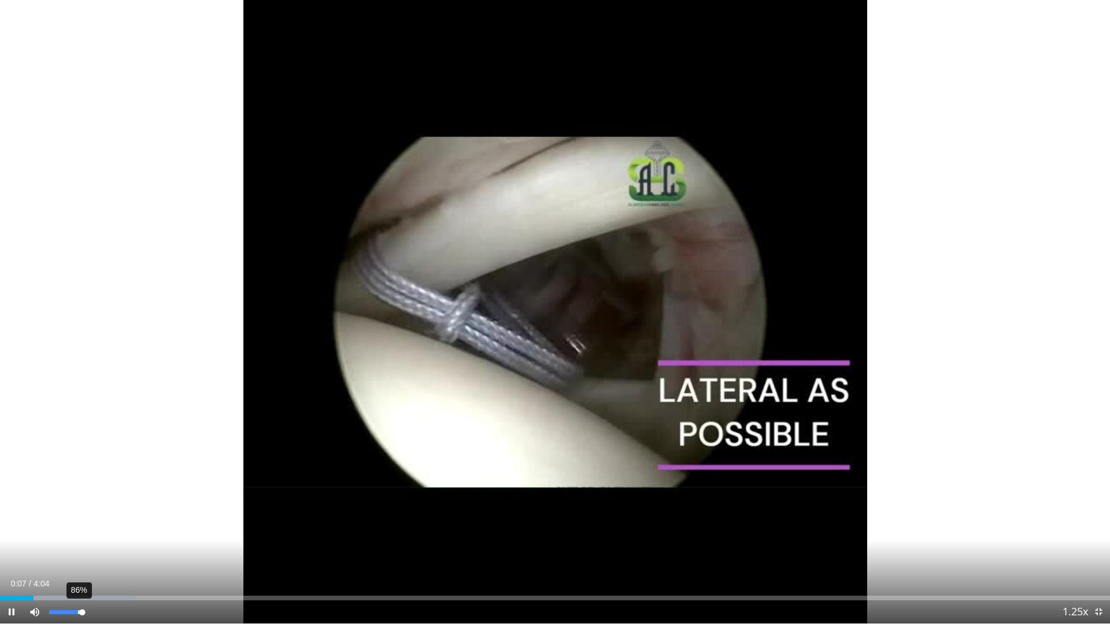
click at [79, 550] on div "86%" at bounding box center [66, 612] width 40 height 23
click at [67, 550] on div "53%" at bounding box center [65, 613] width 33 height 4
click at [61, 550] on div "Volume Level" at bounding box center [55, 613] width 12 height 4
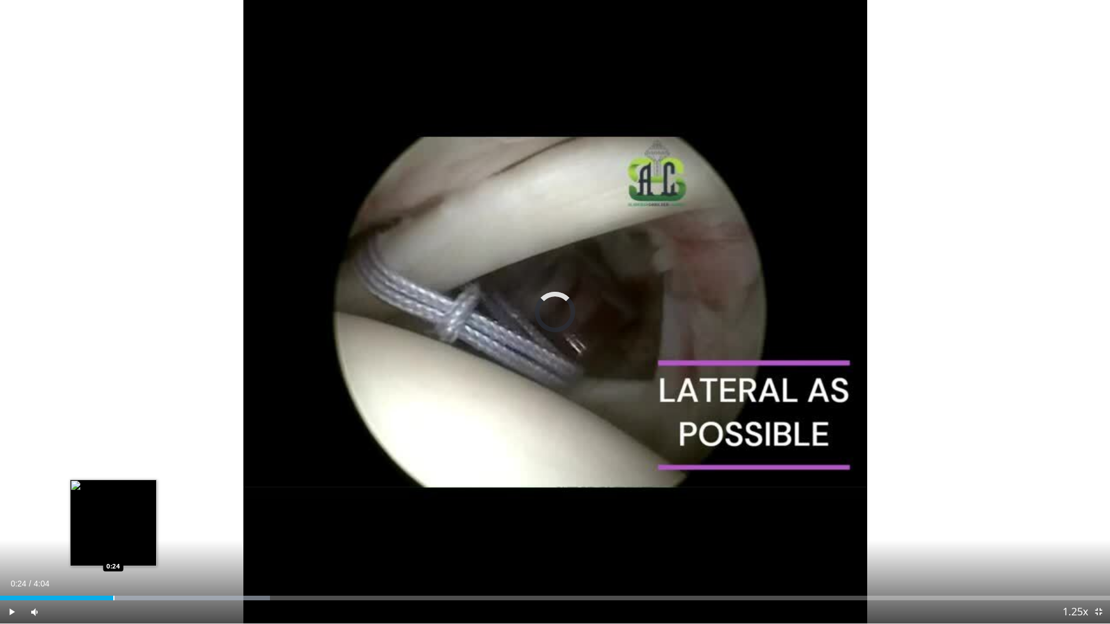
click at [113, 550] on div "Progress Bar" at bounding box center [113, 598] width 1 height 5
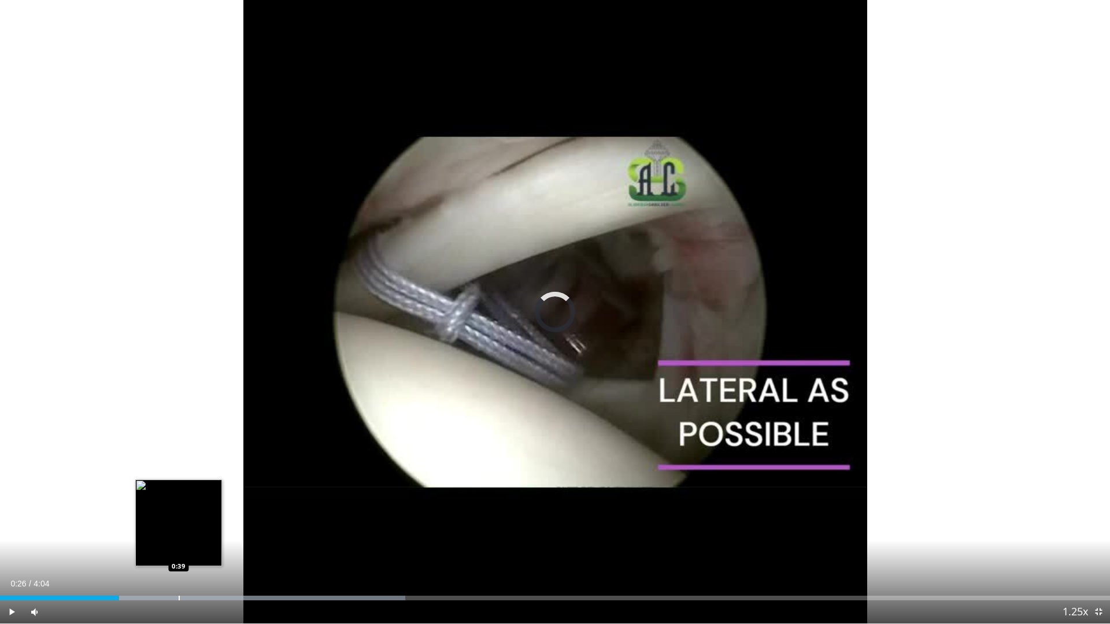
click at [179, 550] on div "Loaded : 36.52% 0:26 0:39" at bounding box center [555, 595] width 1110 height 11
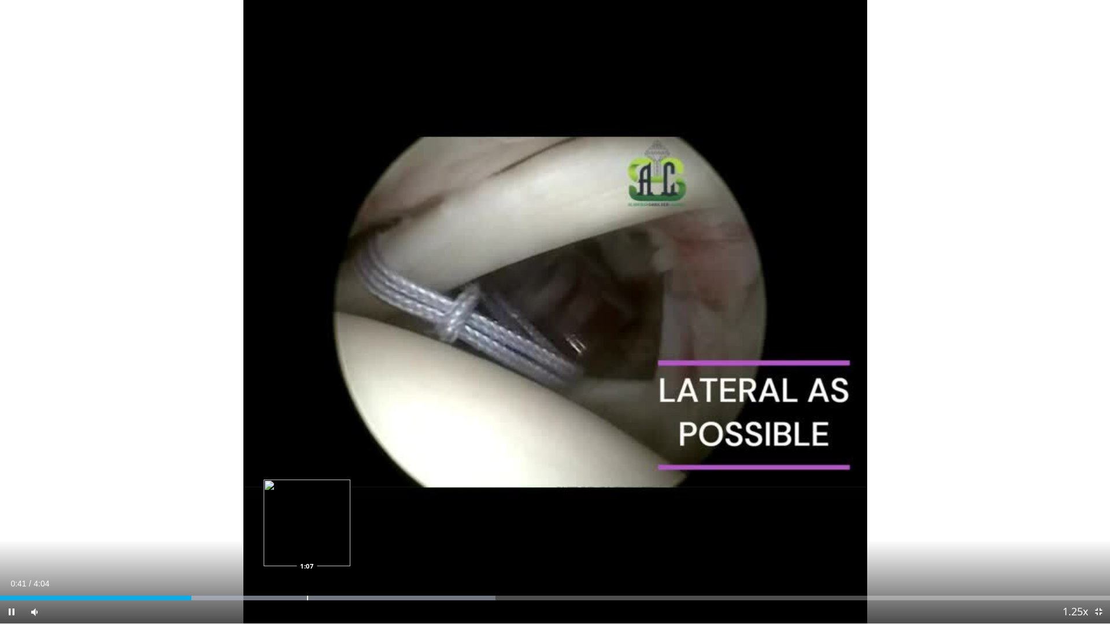
click at [307, 550] on div "Progress Bar" at bounding box center [307, 598] width 1 height 5
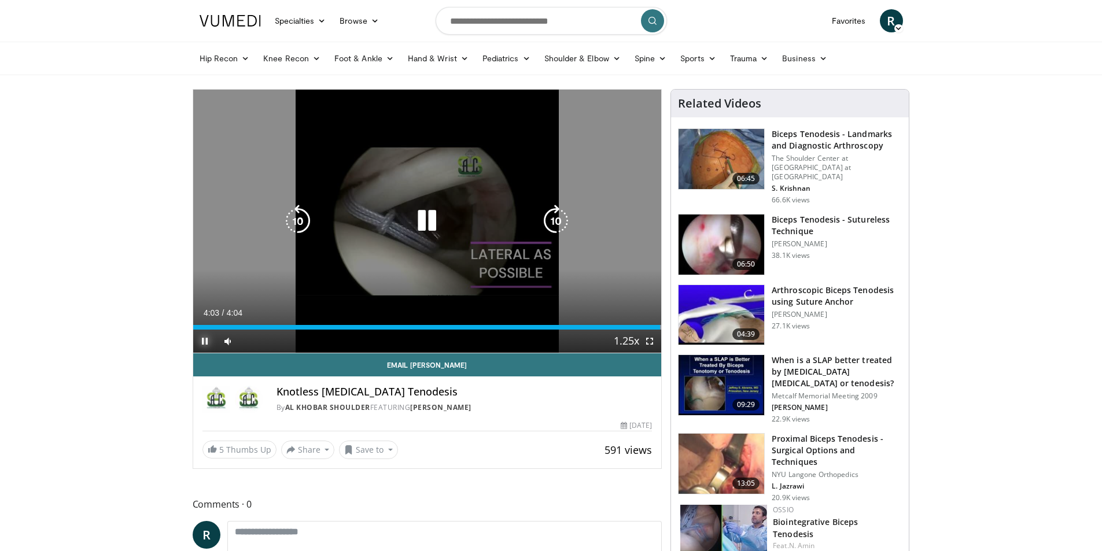
click at [208, 336] on span "Video Player" at bounding box center [204, 341] width 23 height 23
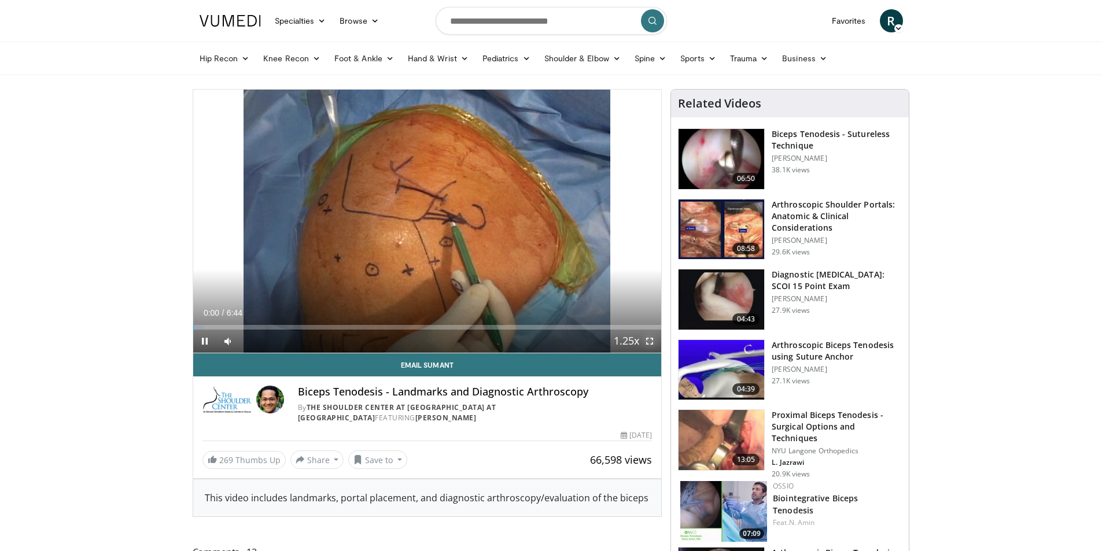
click at [651, 339] on span "Video Player" at bounding box center [649, 341] width 23 height 23
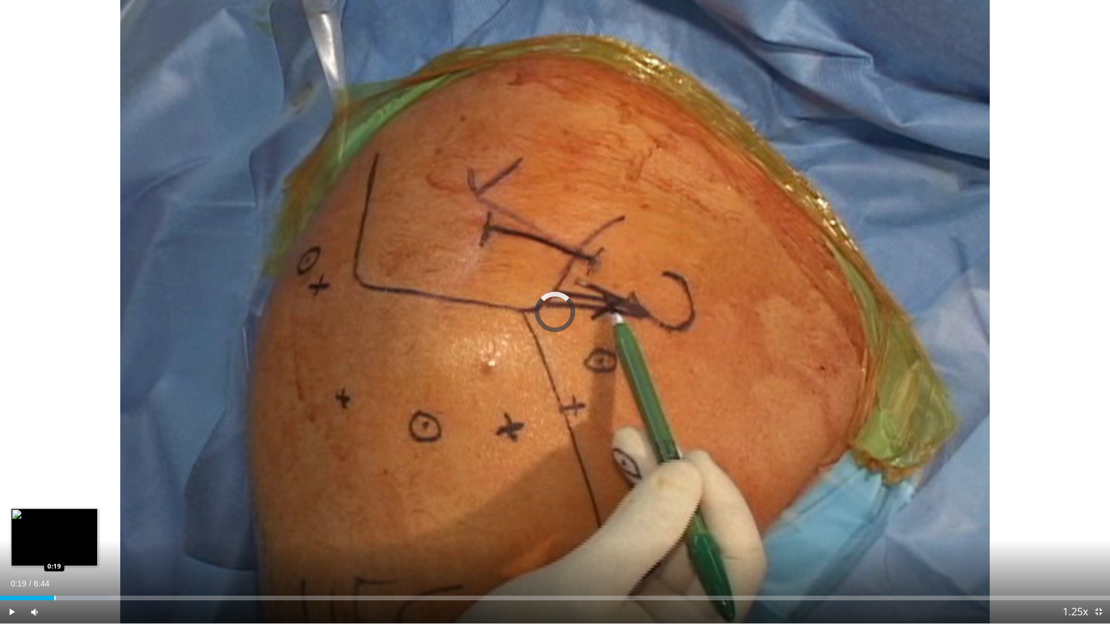
click at [57, 550] on div "Loaded : 9.83% 0:19 0:19" at bounding box center [555, 595] width 1110 height 11
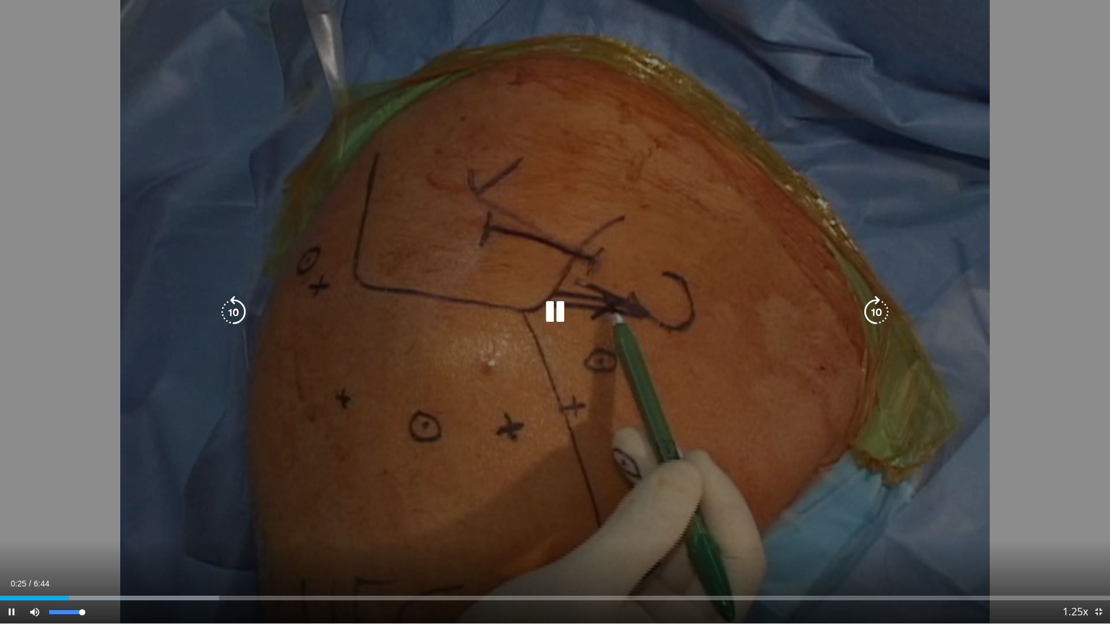
drag, startPoint x: 76, startPoint y: 618, endPoint x: 117, endPoint y: 597, distance: 46.8
click at [99, 550] on div "Mute 100%" at bounding box center [63, 612] width 81 height 23
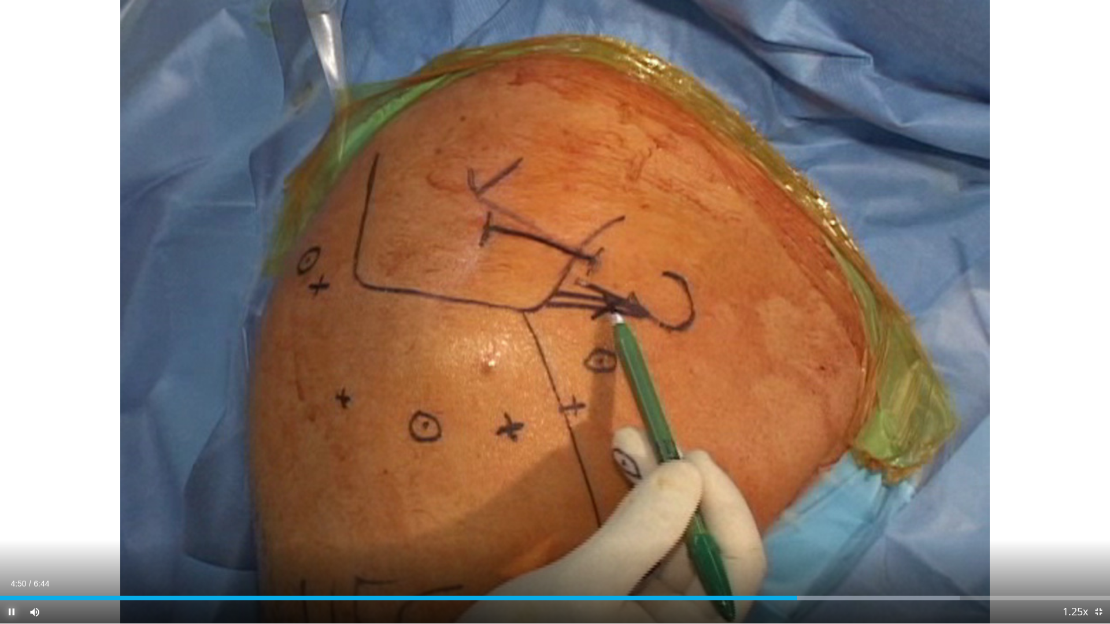
click at [9, 550] on span "Video Player" at bounding box center [11, 612] width 23 height 23
click at [4, 550] on span "Video Player" at bounding box center [11, 612] width 23 height 23
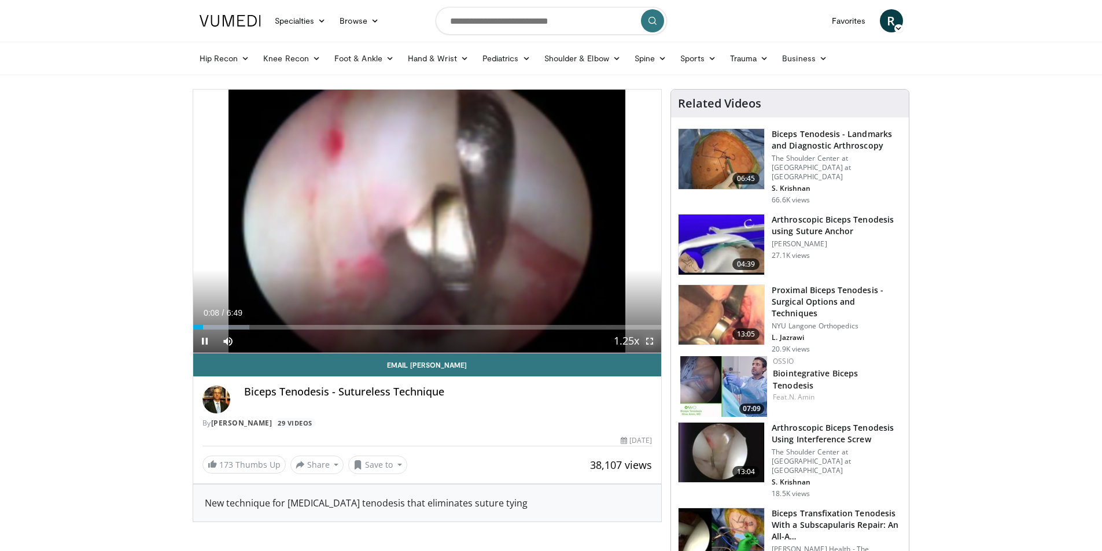
click at [644, 340] on span "Video Player" at bounding box center [649, 341] width 23 height 23
click at [210, 342] on span "Video Player" at bounding box center [204, 341] width 23 height 23
click at [388, 550] on span "Comments 50" at bounding box center [428, 557] width 470 height 15
